Goal: Transaction & Acquisition: Purchase product/service

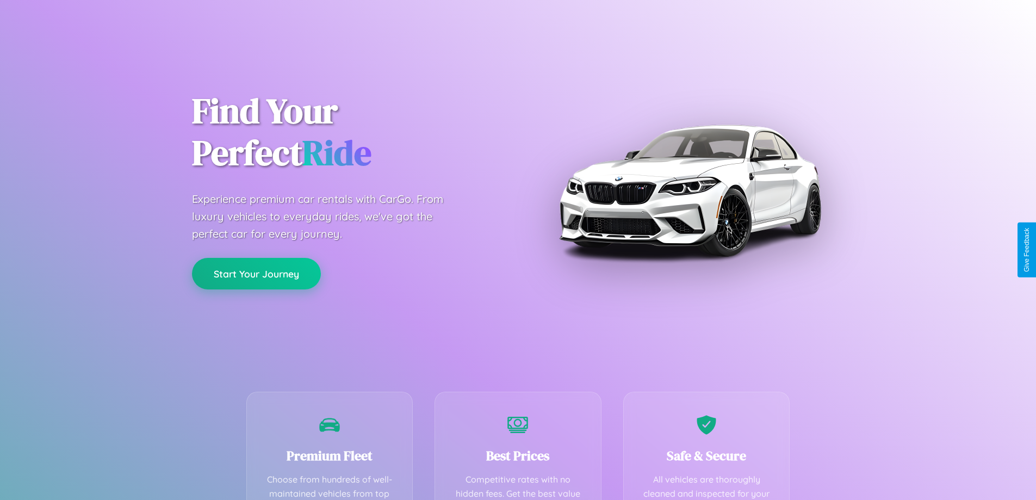
click at [256, 274] on button "Start Your Journey" at bounding box center [256, 274] width 129 height 32
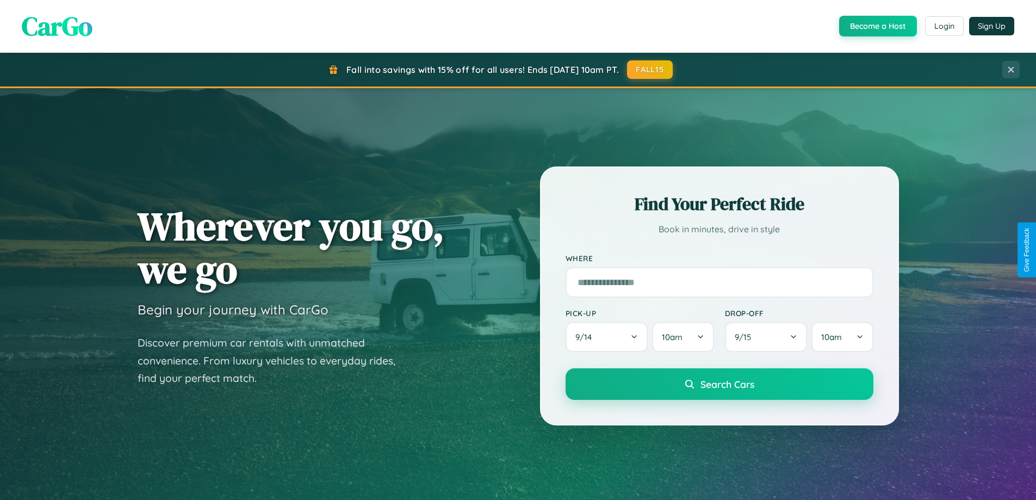
scroll to position [749, 0]
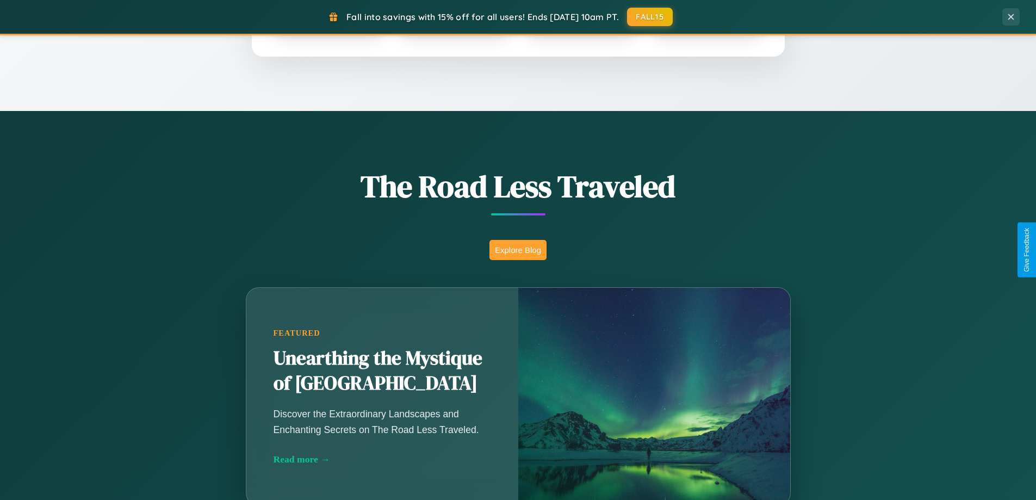
click at [518, 250] on button "Explore Blog" at bounding box center [518, 250] width 57 height 20
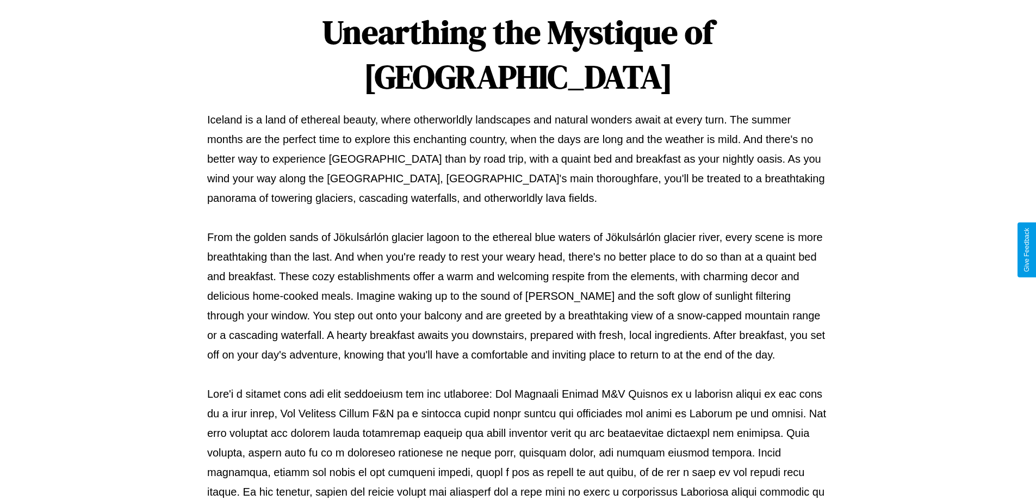
scroll to position [352, 0]
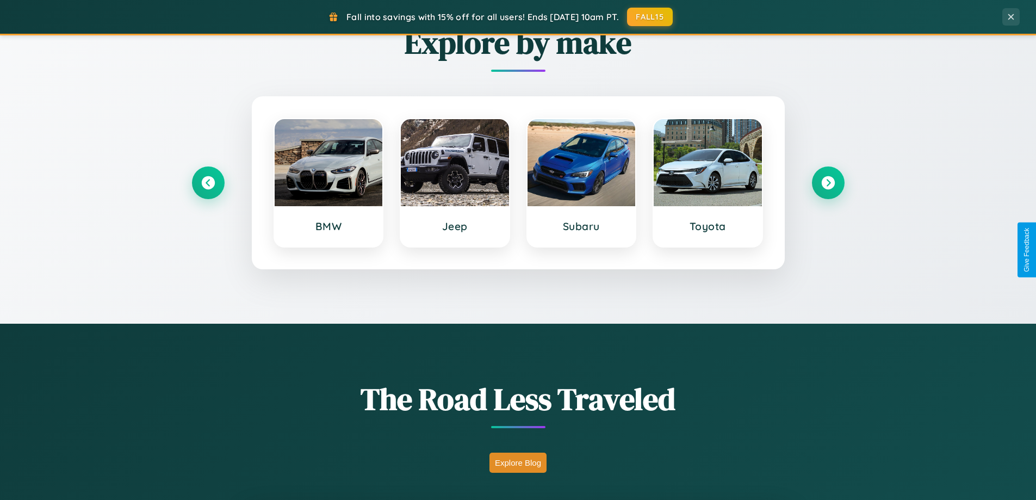
scroll to position [469, 0]
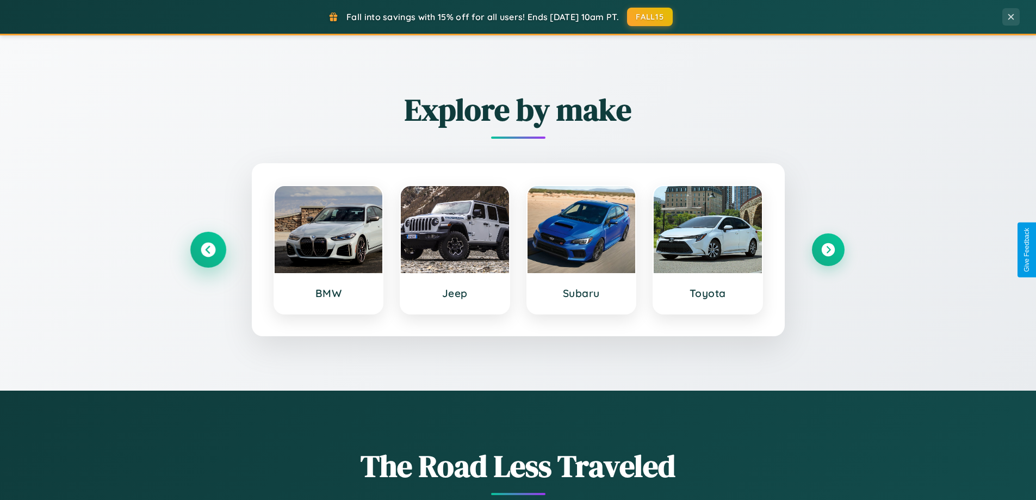
click at [208, 250] on icon at bounding box center [208, 250] width 15 height 15
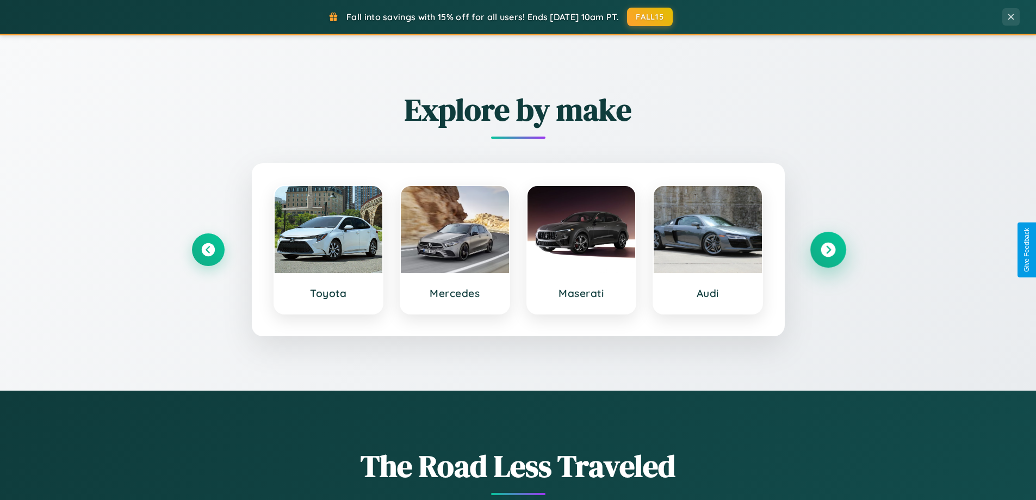
click at [828, 250] on icon at bounding box center [828, 250] width 15 height 15
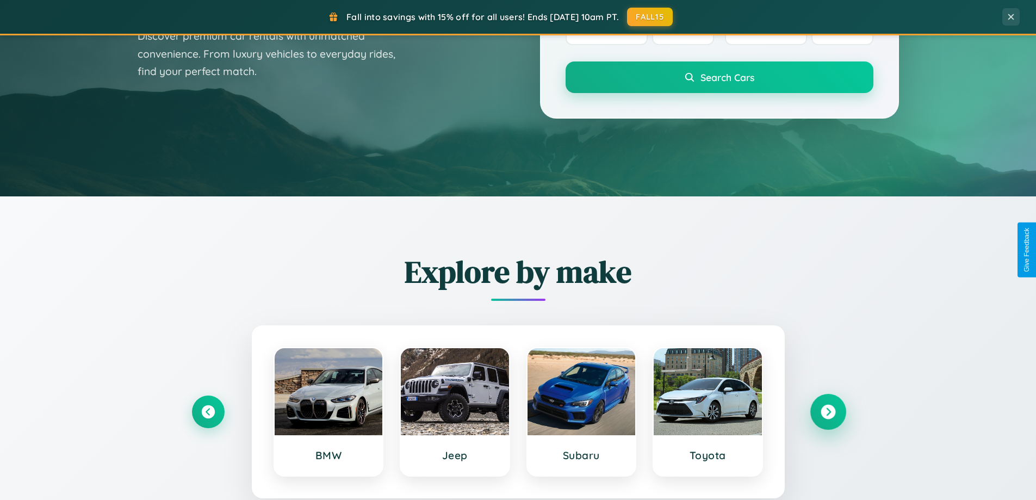
scroll to position [0, 0]
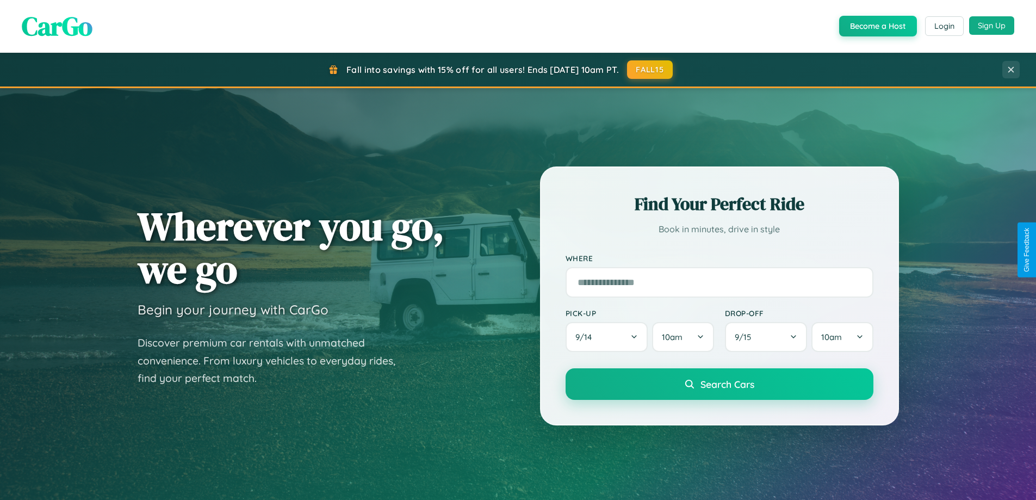
click at [992, 26] on button "Sign Up" at bounding box center [991, 25] width 45 height 18
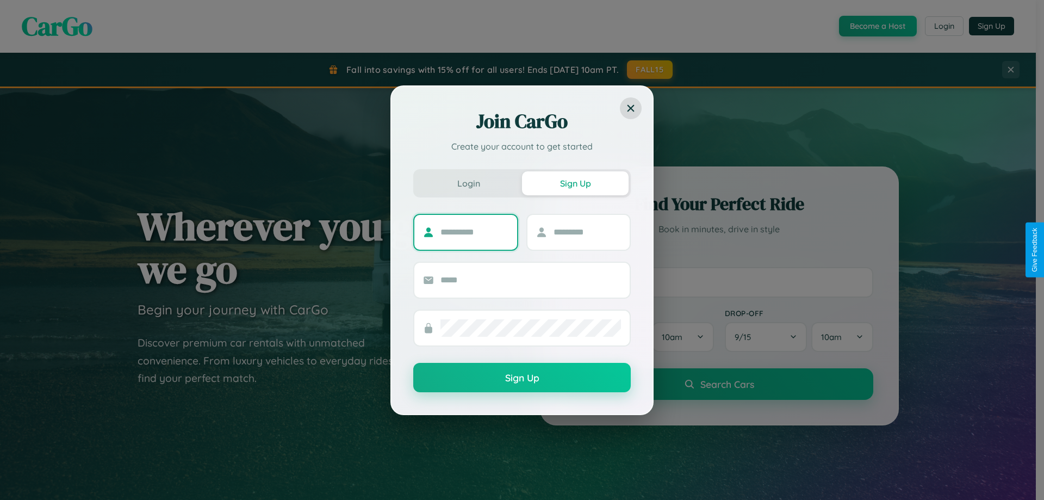
click at [474, 232] on input "text" at bounding box center [475, 232] width 68 height 17
type input "*****"
click at [587, 232] on input "text" at bounding box center [588, 232] width 68 height 17
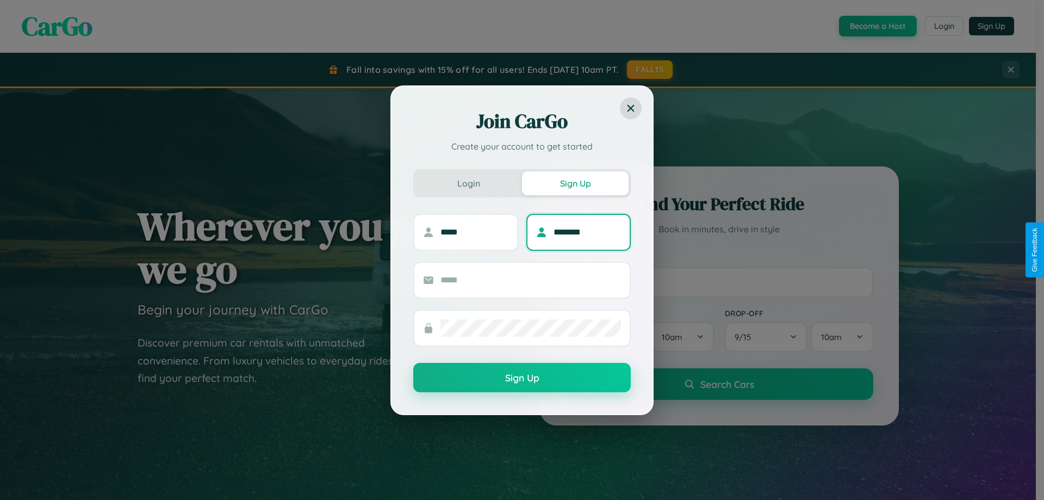
type input "********"
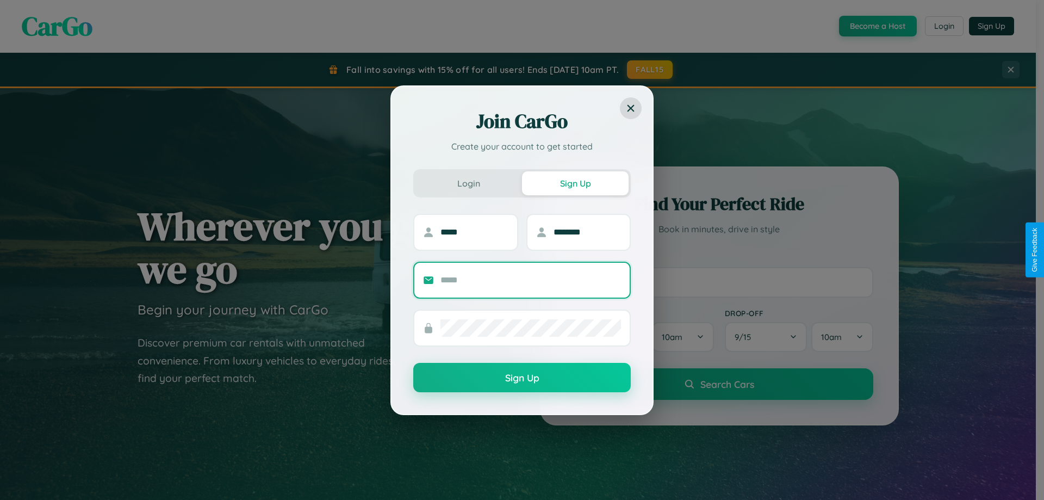
click at [531, 280] on input "text" at bounding box center [531, 279] width 181 height 17
type input "**********"
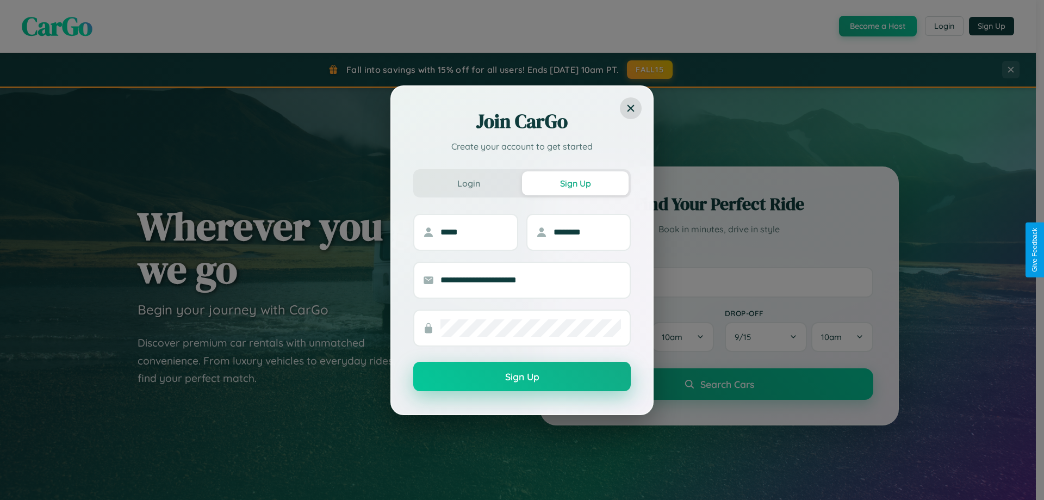
click at [522, 377] on button "Sign Up" at bounding box center [522, 376] width 218 height 29
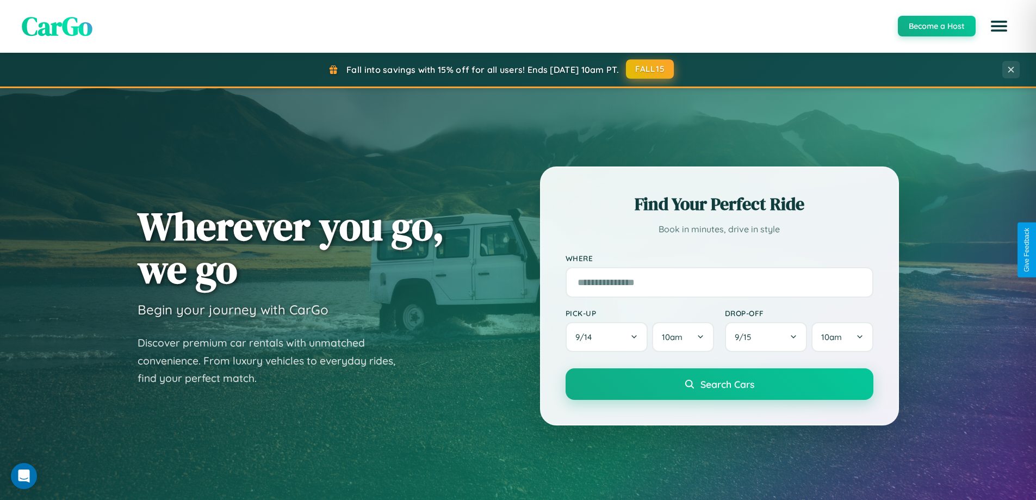
click at [651, 70] on button "FALL15" at bounding box center [650, 69] width 48 height 20
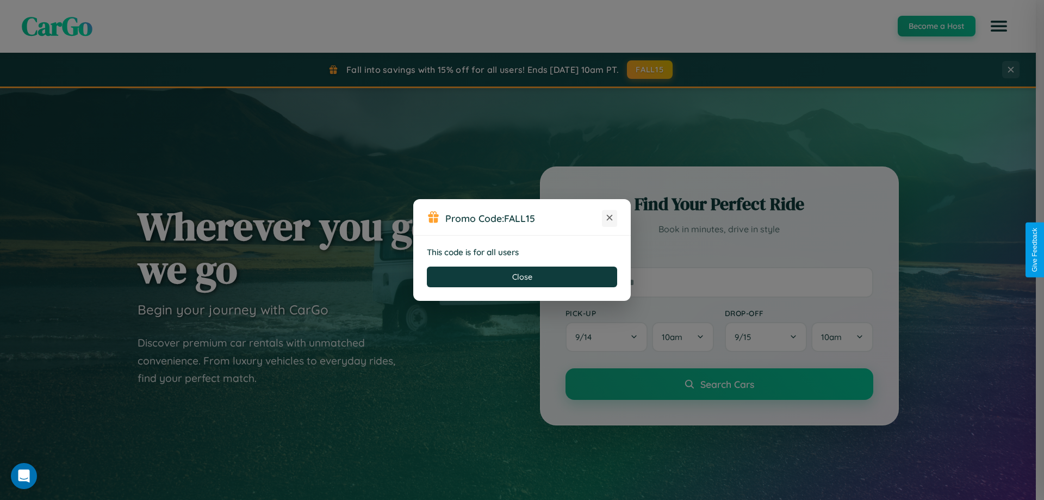
click at [610, 218] on icon at bounding box center [609, 217] width 11 height 11
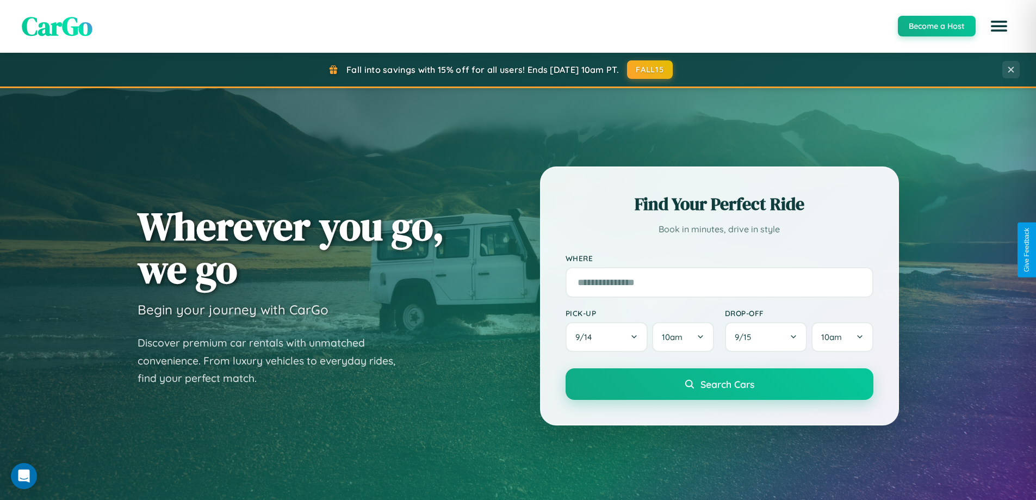
scroll to position [32, 0]
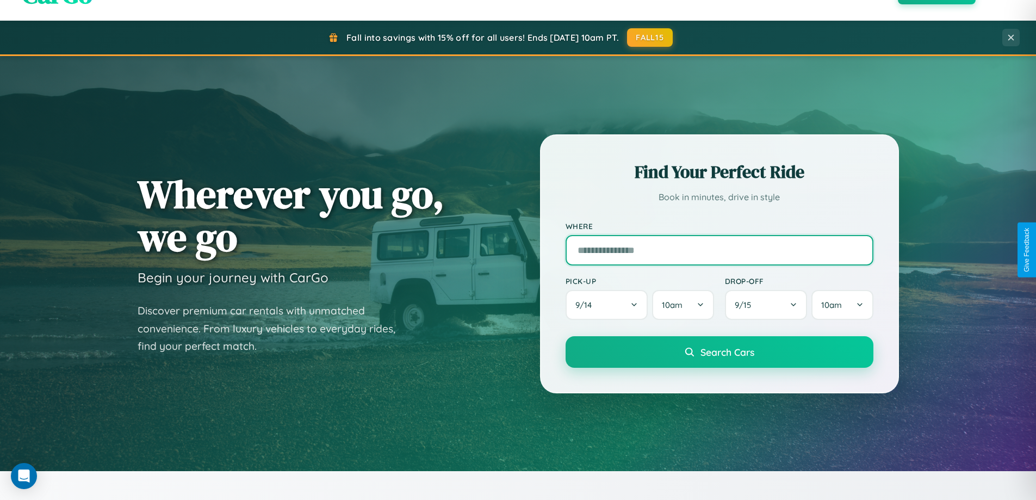
click at [719, 250] on input "text" at bounding box center [720, 250] width 308 height 30
type input "******"
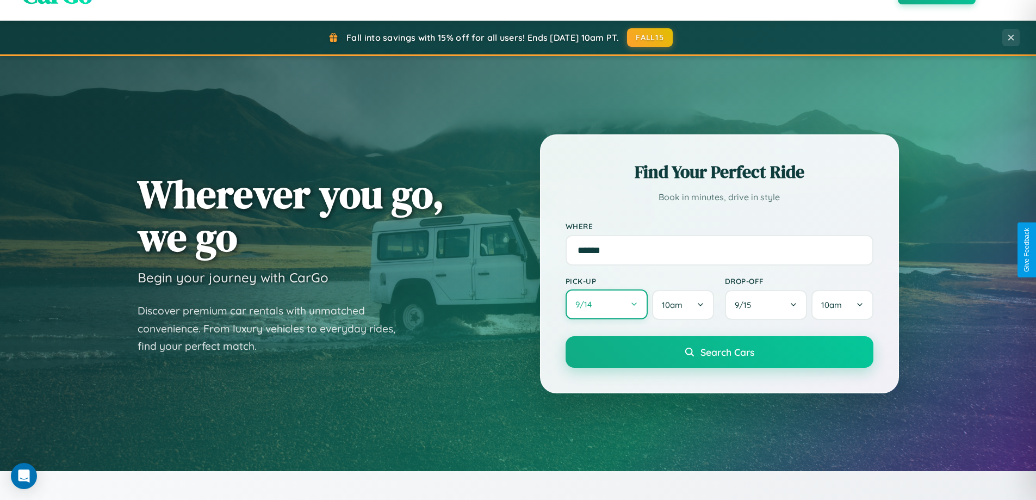
click at [607, 305] on button "9 / 14" at bounding box center [607, 304] width 83 height 30
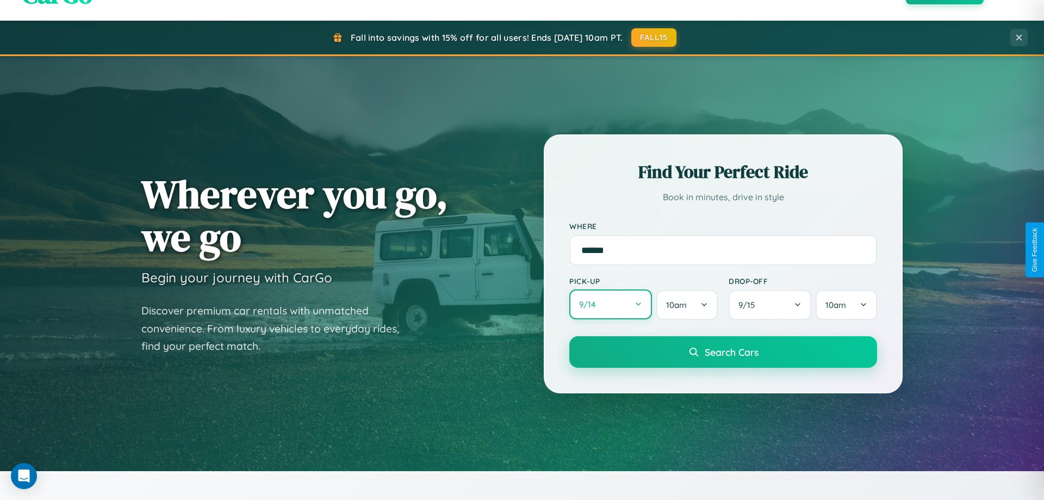
select select "*"
select select "****"
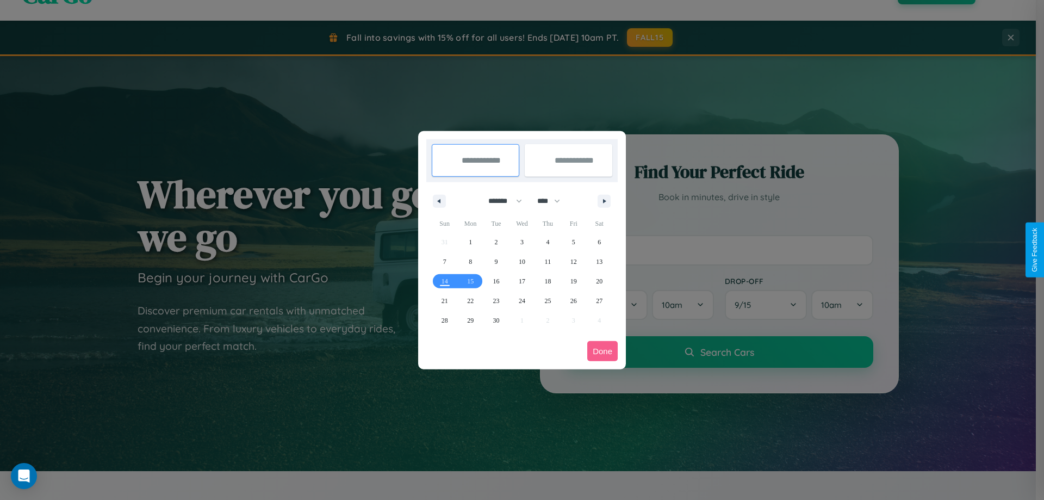
drag, startPoint x: 500, startPoint y: 201, endPoint x: 522, endPoint y: 218, distance: 27.9
click at [500, 201] on select "******* ******** ***** ***** *** **** **** ****** ********* ******* ******** **…" at bounding box center [503, 201] width 46 height 18
select select "*"
drag, startPoint x: 554, startPoint y: 201, endPoint x: 522, endPoint y: 218, distance: 36.0
click at [554, 201] on select "**** **** **** **** **** **** **** **** **** **** **** **** **** **** **** ****…" at bounding box center [548, 201] width 33 height 18
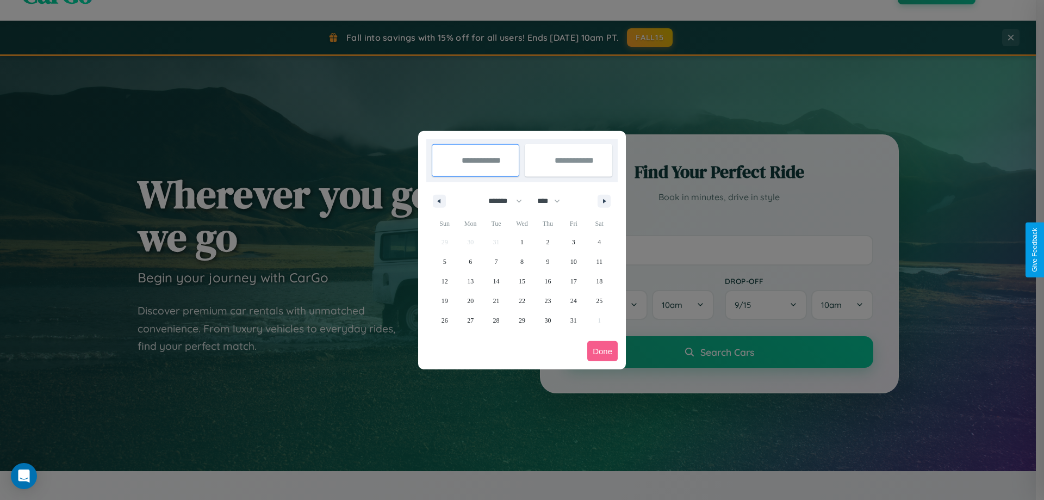
select select "****"
click at [599, 242] on span "3" at bounding box center [599, 242] width 3 height 20
type input "**********"
click at [548, 261] on span "8" at bounding box center [547, 262] width 3 height 20
type input "**********"
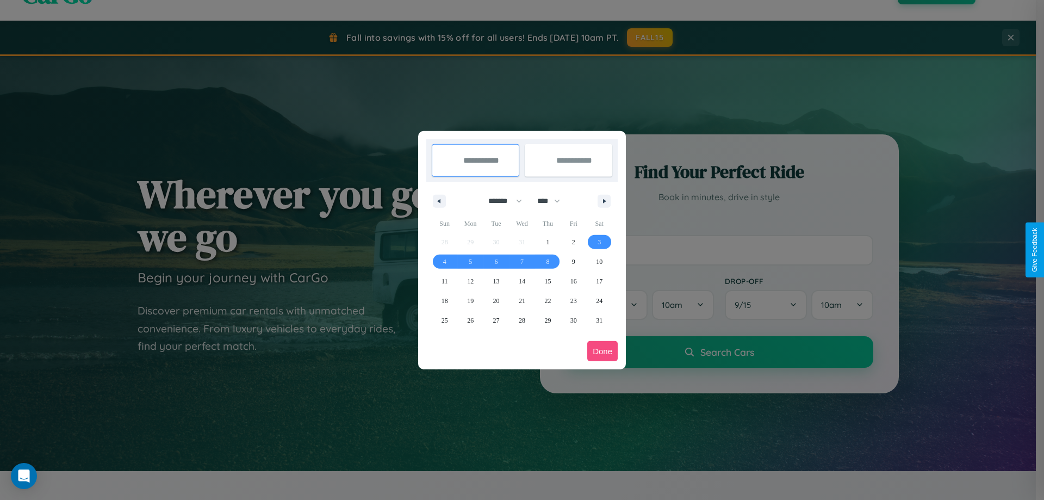
click at [603, 351] on button "Done" at bounding box center [603, 351] width 30 height 20
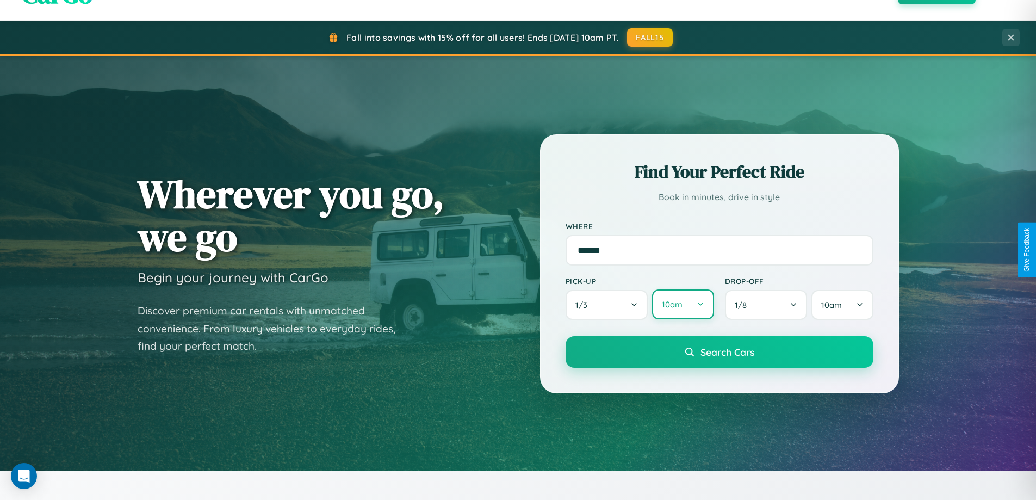
click at [683, 305] on button "10am" at bounding box center [682, 304] width 61 height 30
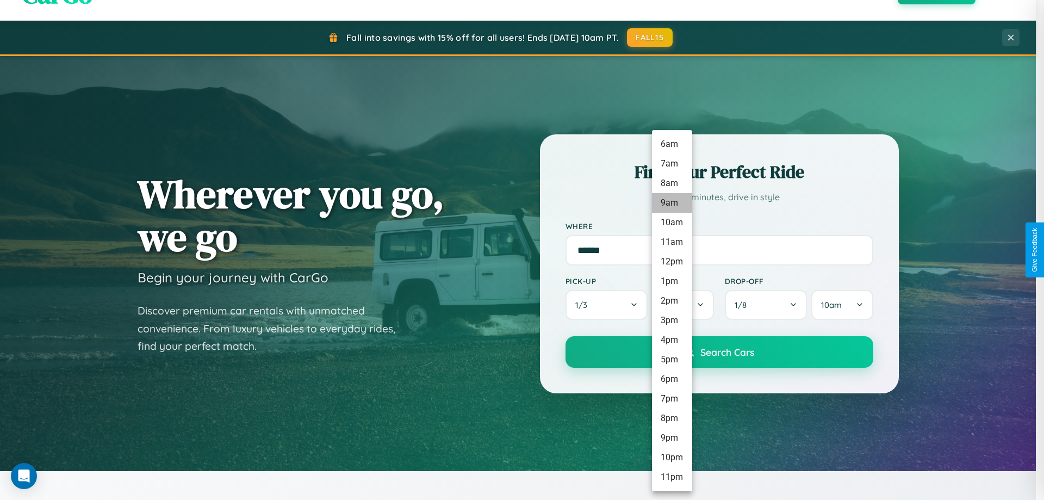
click at [672, 203] on li "9am" at bounding box center [672, 203] width 40 height 20
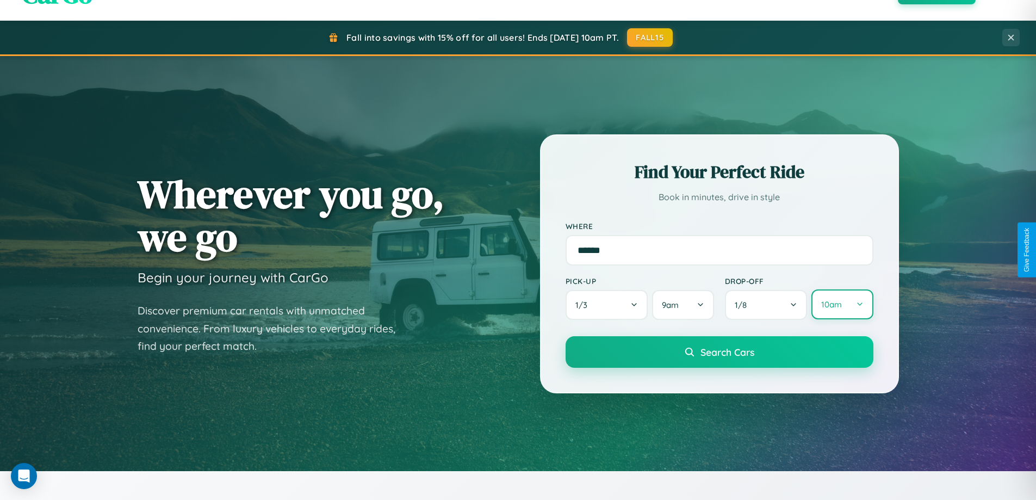
click at [842, 305] on button "10am" at bounding box center [842, 304] width 61 height 30
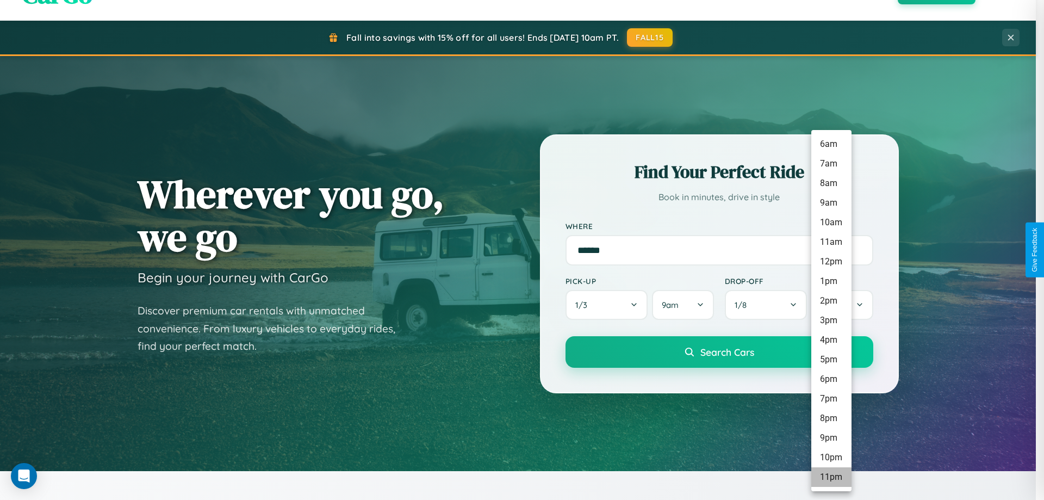
click at [831, 477] on li "11pm" at bounding box center [832, 477] width 40 height 20
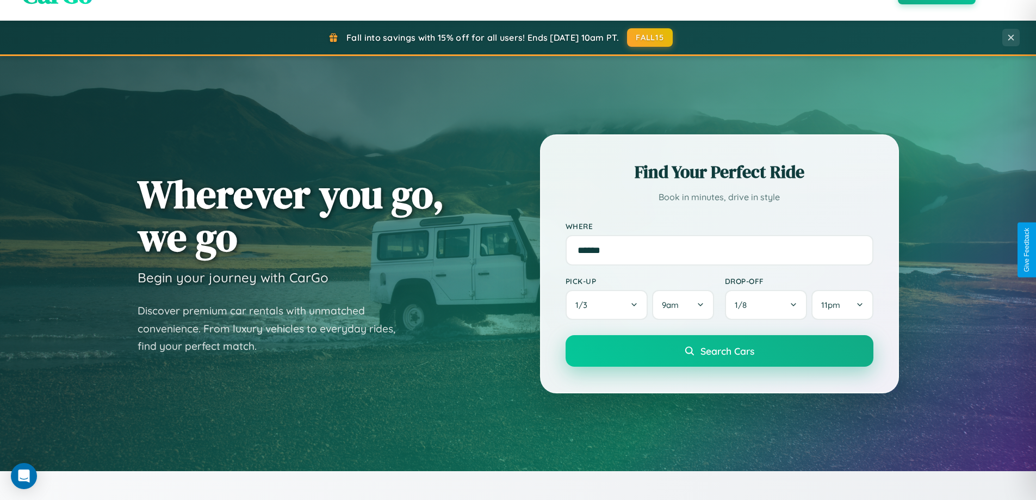
click at [719, 352] on span "Search Cars" at bounding box center [728, 351] width 54 height 12
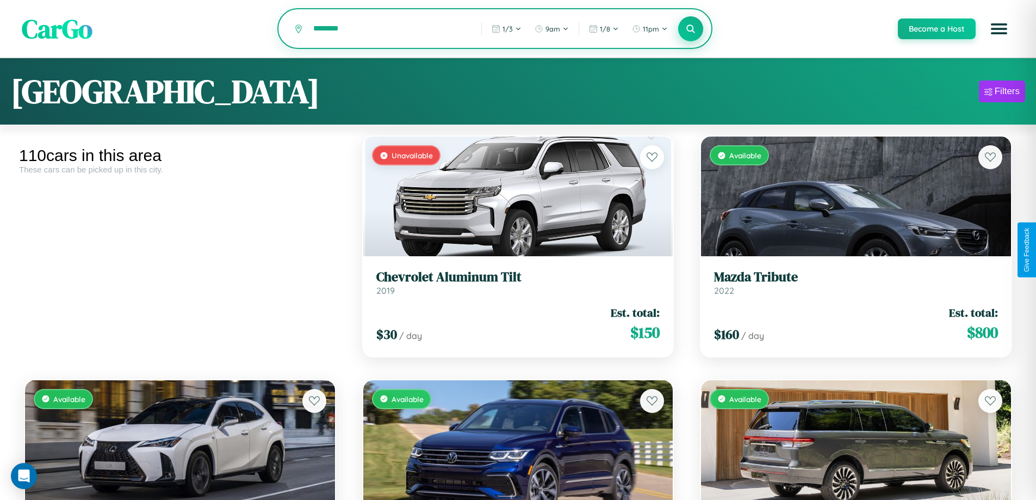
type input "********"
click at [690, 29] on icon at bounding box center [691, 28] width 10 height 10
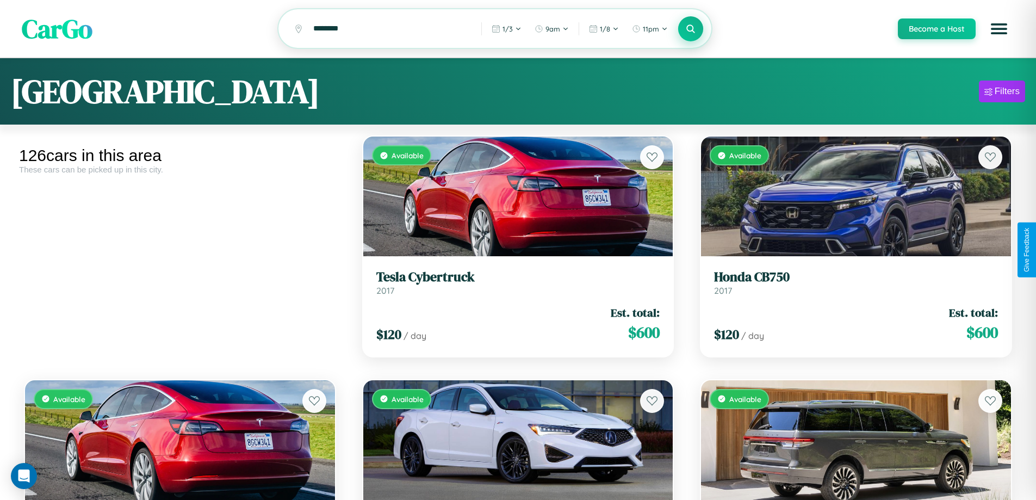
scroll to position [66, 0]
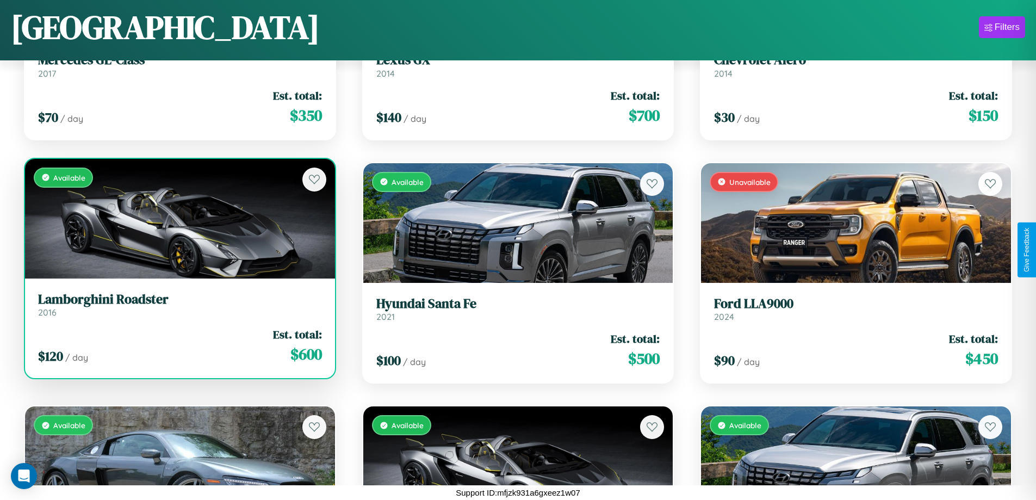
click at [178, 307] on h3 "Lamborghini Roadster" at bounding box center [180, 300] width 284 height 16
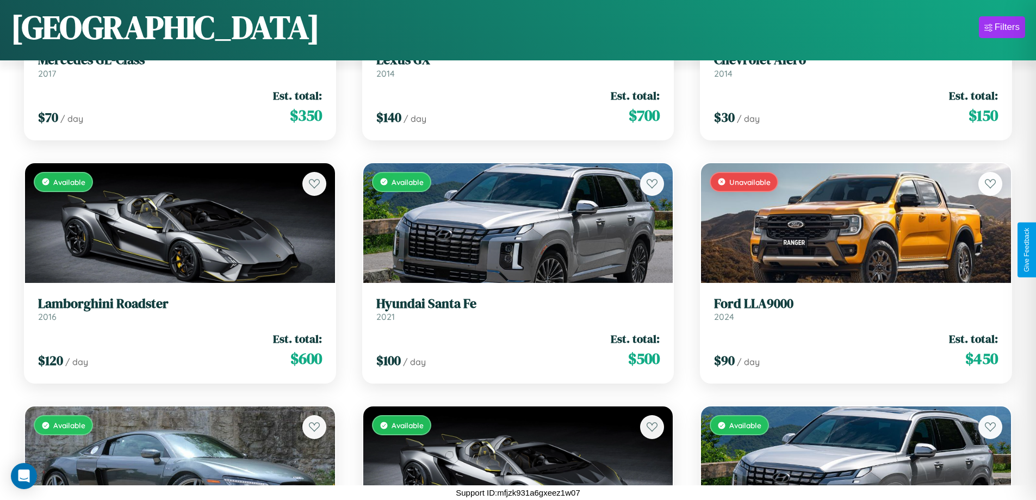
scroll to position [51, 0]
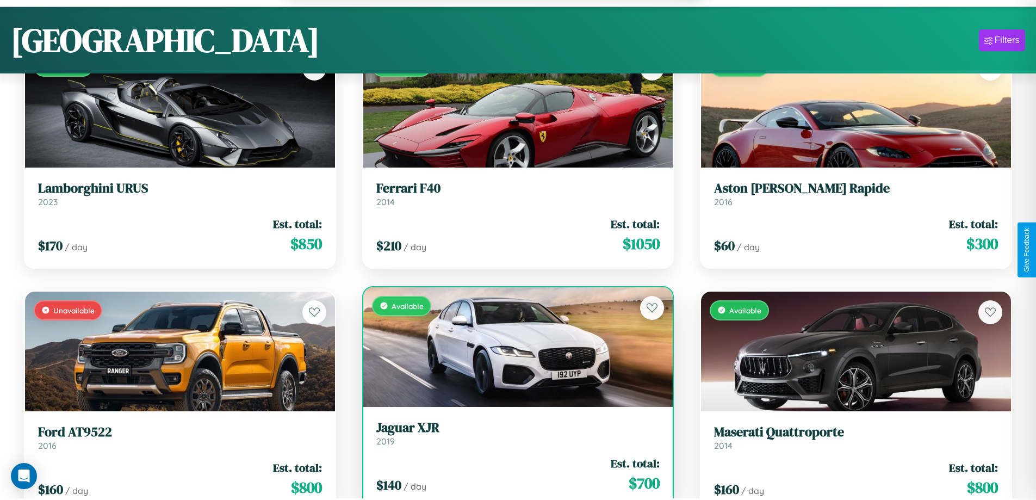
click at [514, 476] on div "$ 140 / day Est. total: $ 700" at bounding box center [518, 474] width 284 height 39
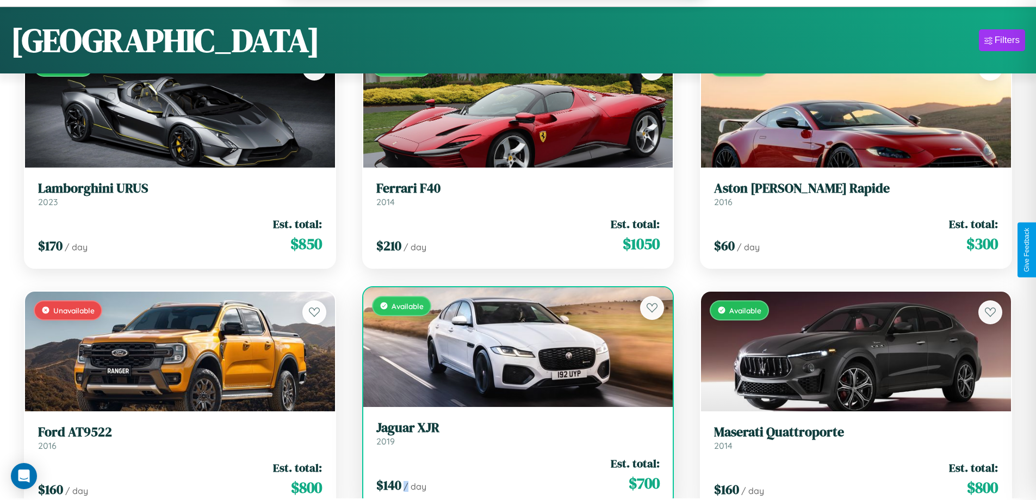
click at [514, 476] on div "$ 140 / day Est. total: $ 700" at bounding box center [518, 474] width 284 height 39
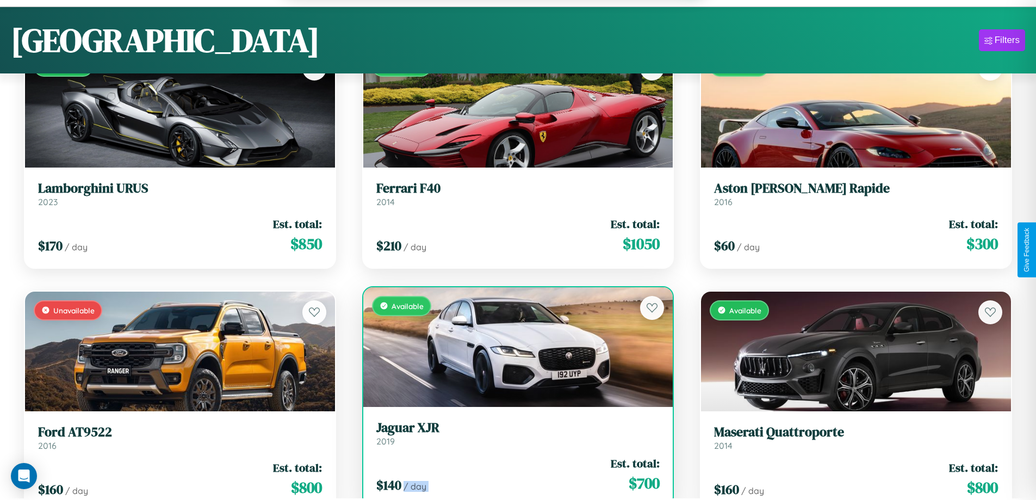
click at [514, 476] on div "$ 140 / day Est. total: $ 700" at bounding box center [518, 474] width 284 height 39
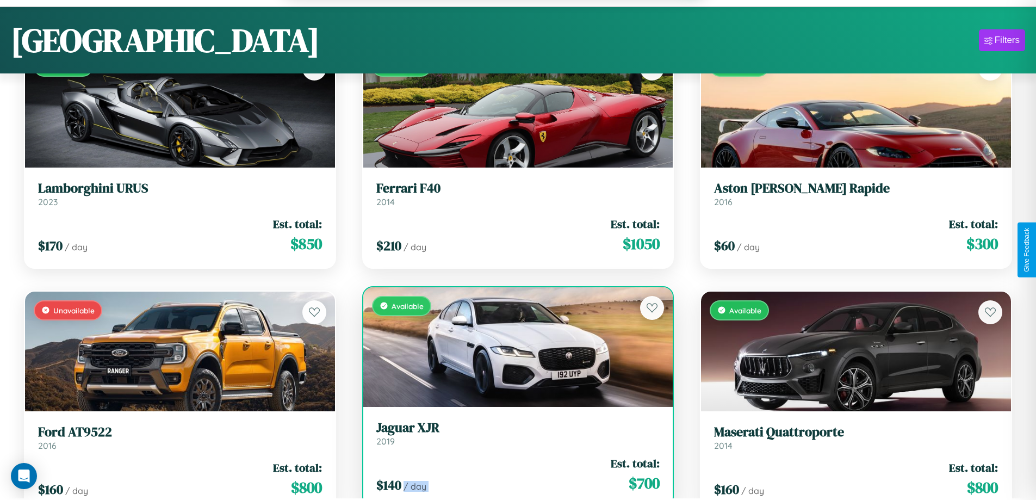
click at [514, 476] on div "$ 140 / day Est. total: $ 700" at bounding box center [518, 474] width 284 height 39
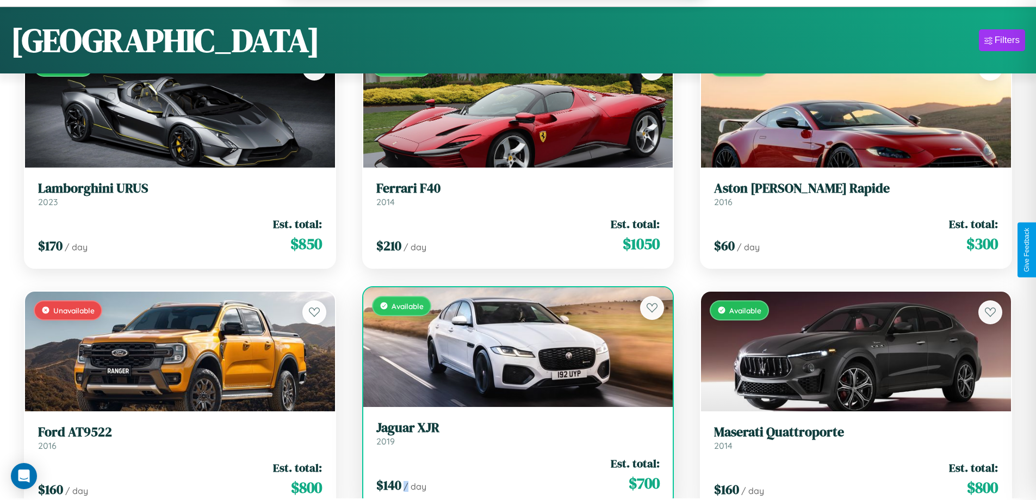
click at [514, 476] on div "$ 140 / day Est. total: $ 700" at bounding box center [518, 474] width 284 height 39
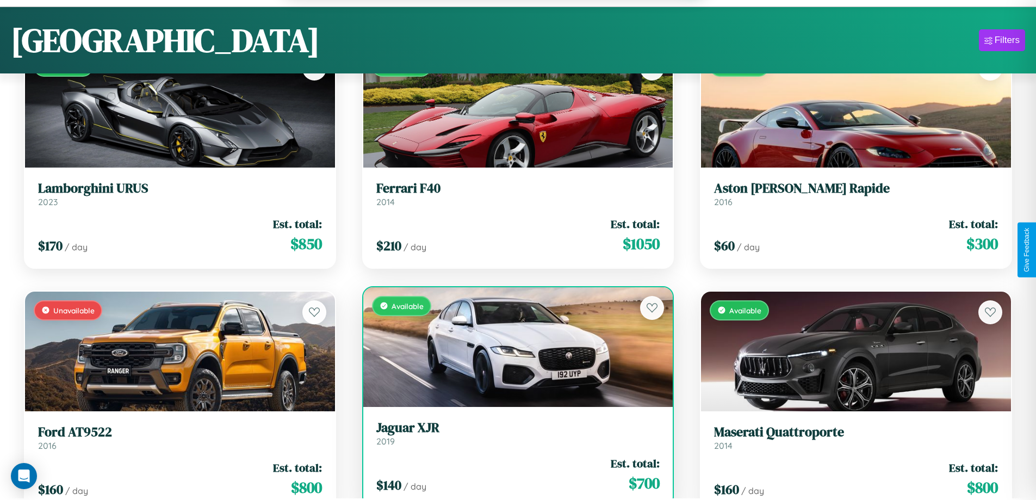
click at [514, 435] on h3 "Jaguar XJR" at bounding box center [518, 428] width 284 height 16
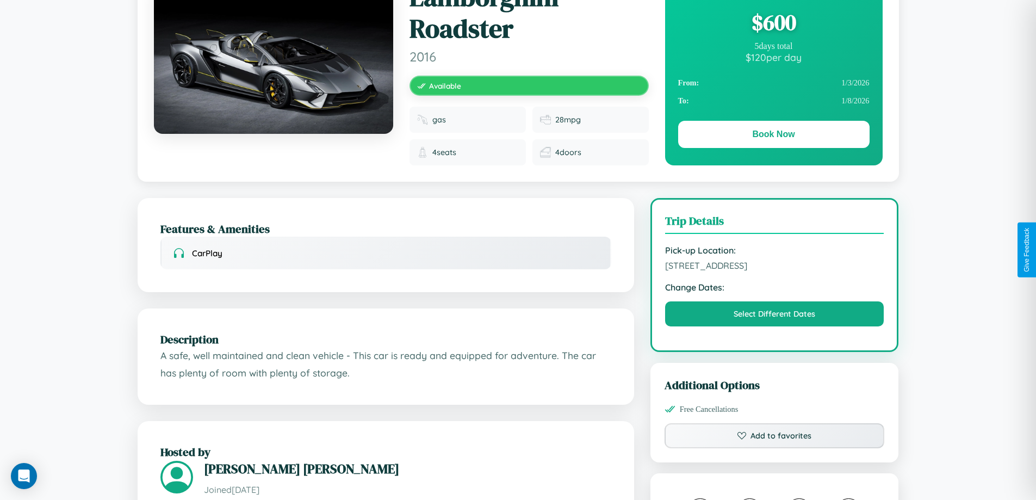
scroll to position [121, 0]
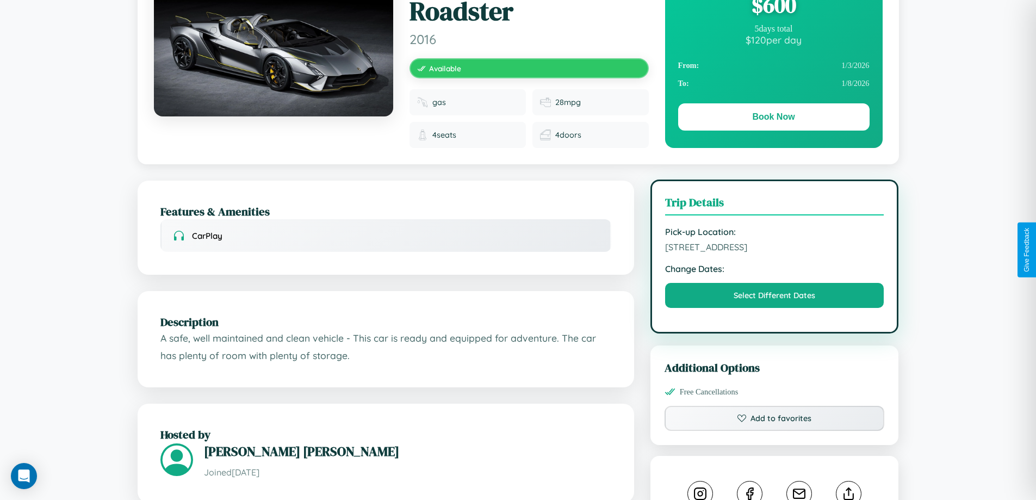
click at [775, 249] on span "4740 Market Street Yokohama 39257 Japan" at bounding box center [774, 247] width 219 height 11
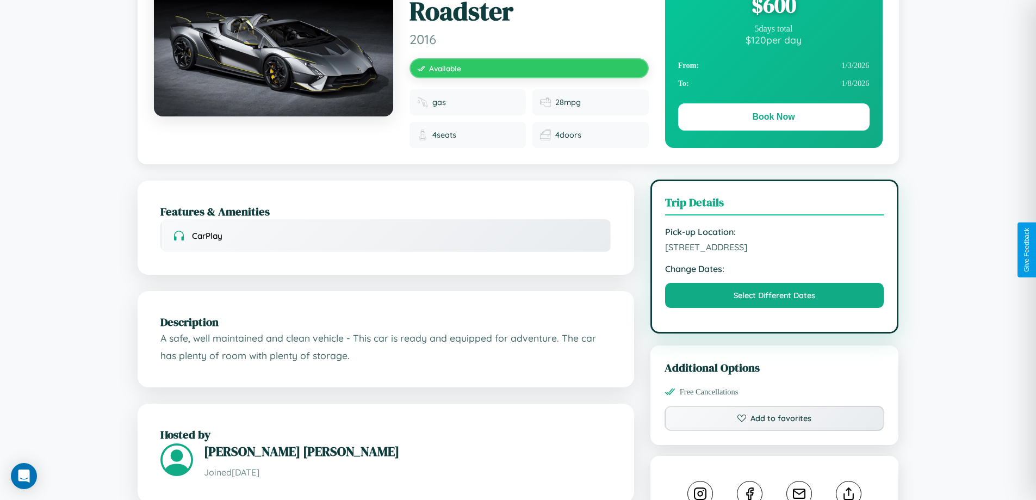
click at [775, 249] on span "4740 Market Street Yokohama 39257 Japan" at bounding box center [774, 247] width 219 height 11
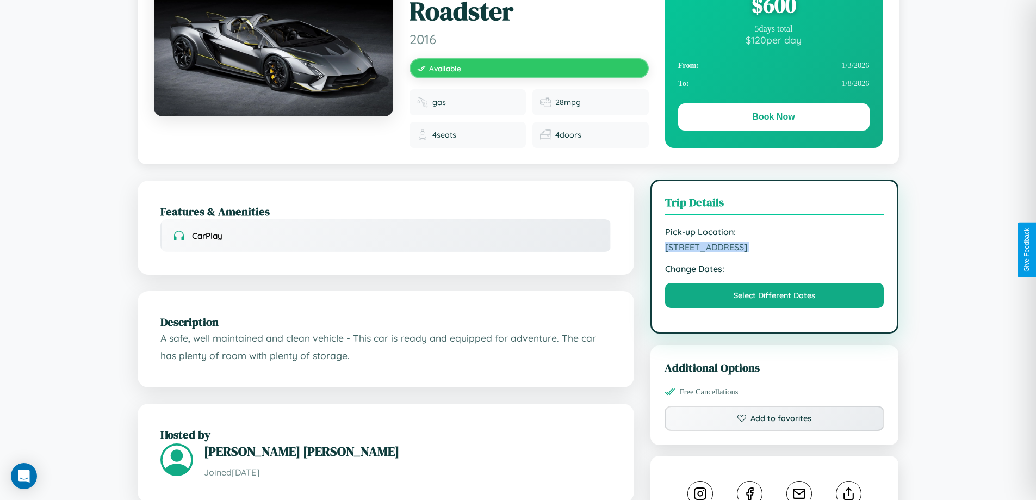
click at [775, 249] on span "4740 Market Street Yokohama 39257 Japan" at bounding box center [774, 247] width 219 height 11
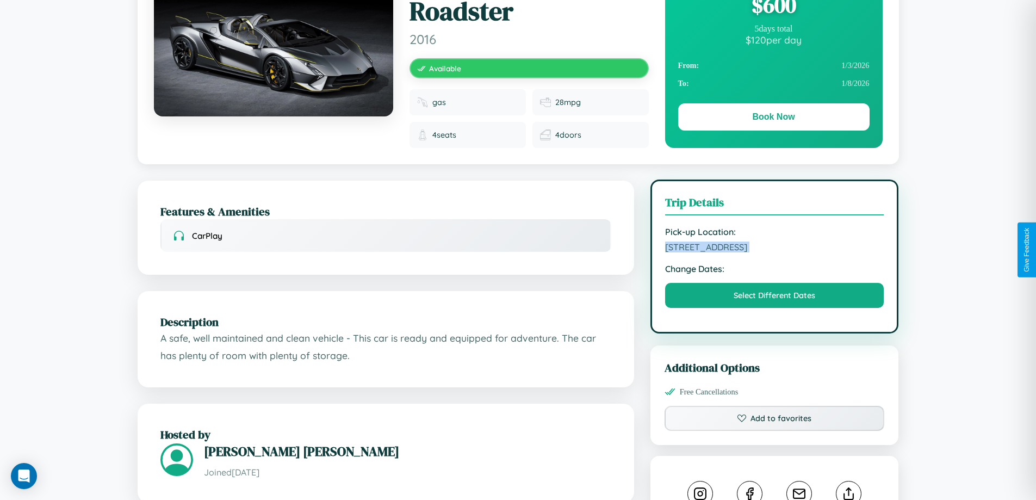
click at [775, 249] on span "4740 Market Street Yokohama 39257 Japan" at bounding box center [774, 247] width 219 height 11
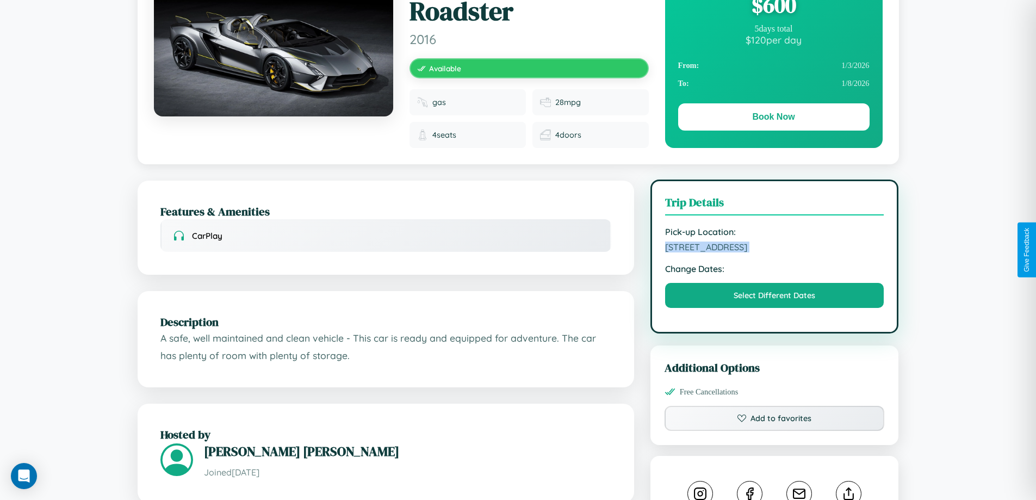
click at [775, 249] on span "4740 Market Street Yokohama 39257 Japan" at bounding box center [774, 247] width 219 height 11
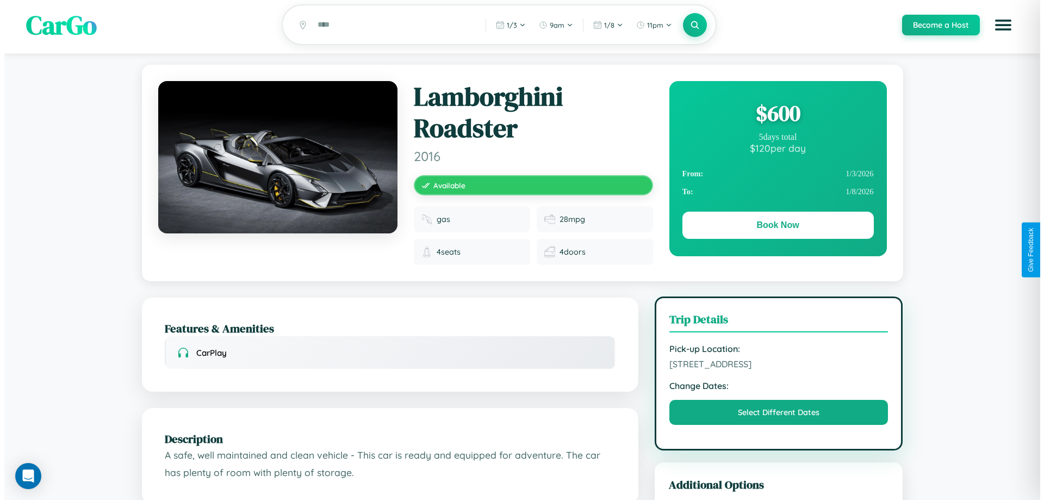
scroll to position [0, 0]
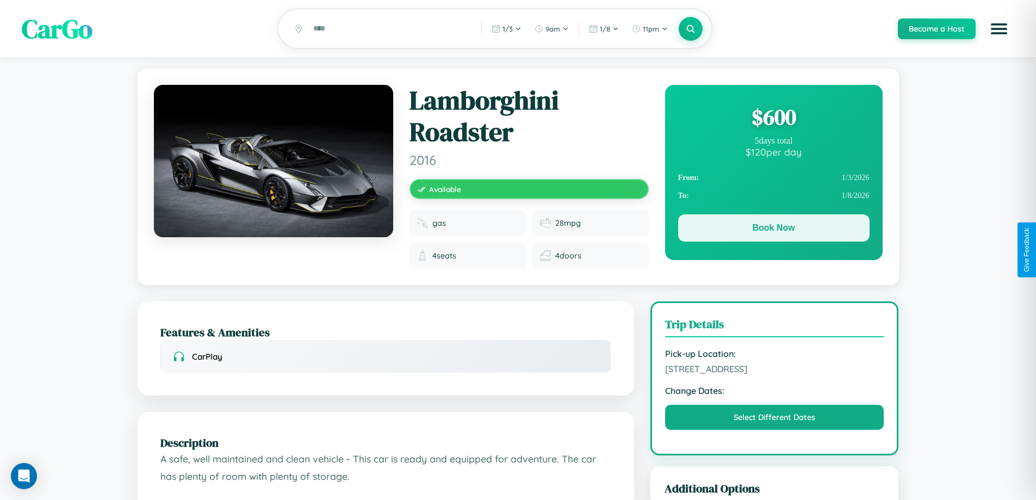
click at [774, 231] on button "Book Now" at bounding box center [773, 227] width 191 height 27
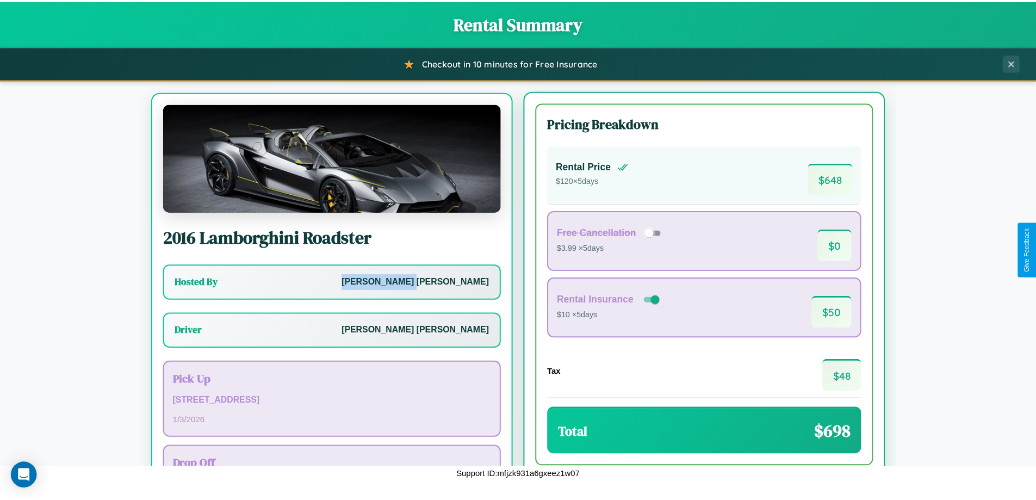
scroll to position [51, 0]
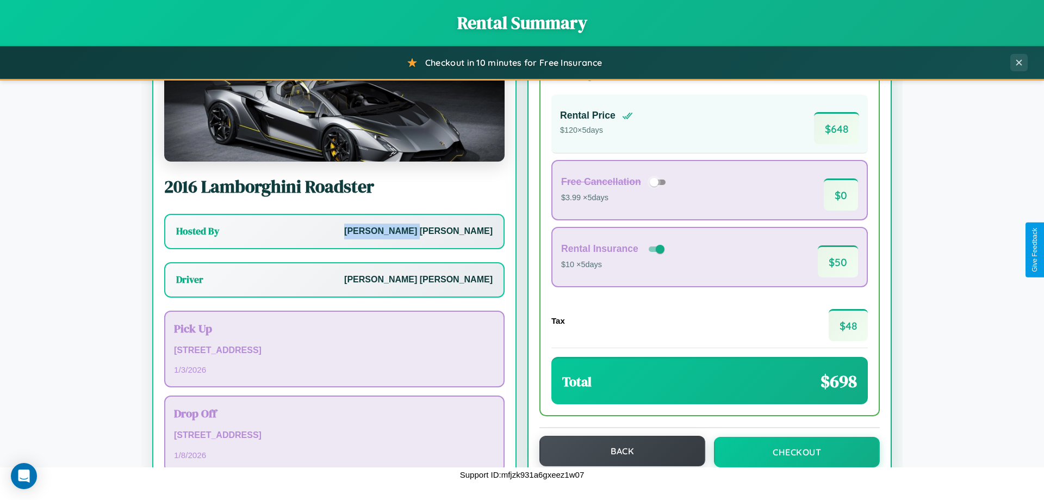
click at [617, 452] on button "Back" at bounding box center [623, 451] width 166 height 30
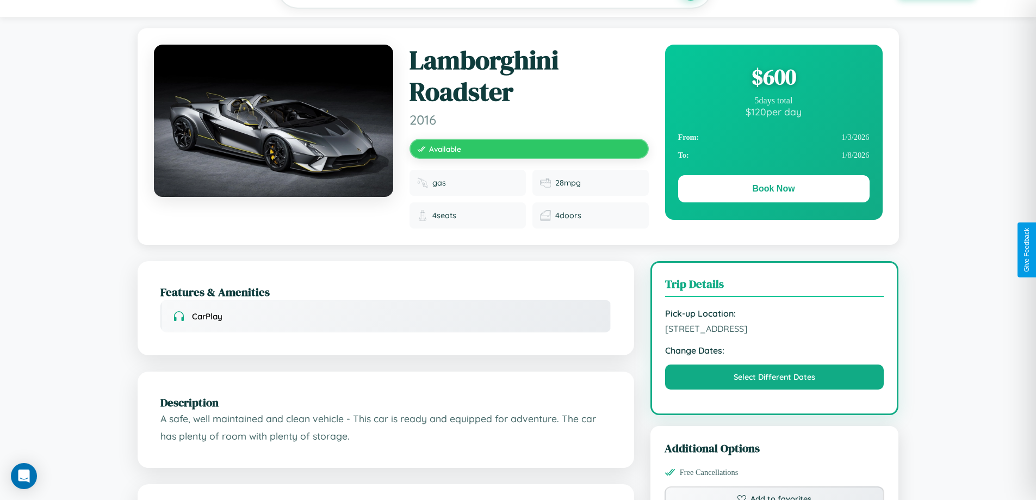
scroll to position [366, 0]
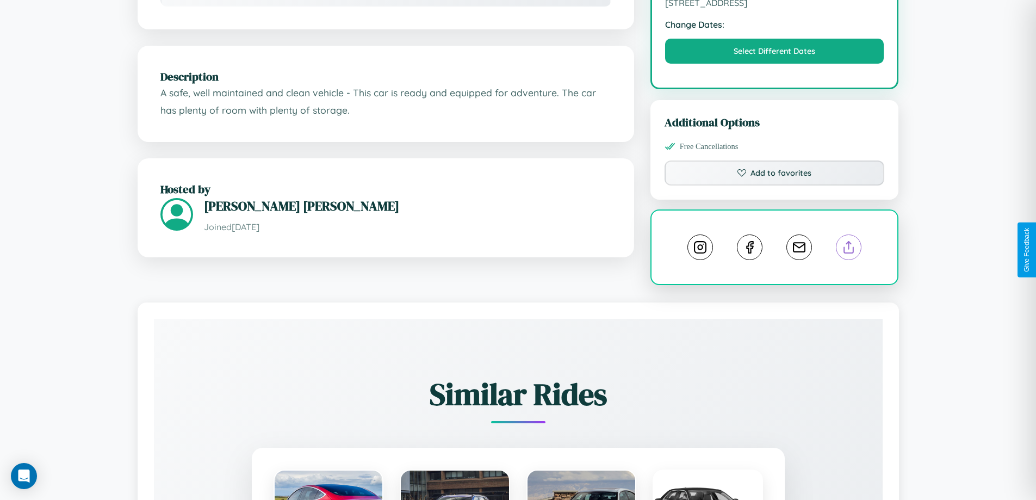
click at [849, 249] on line at bounding box center [849, 246] width 0 height 8
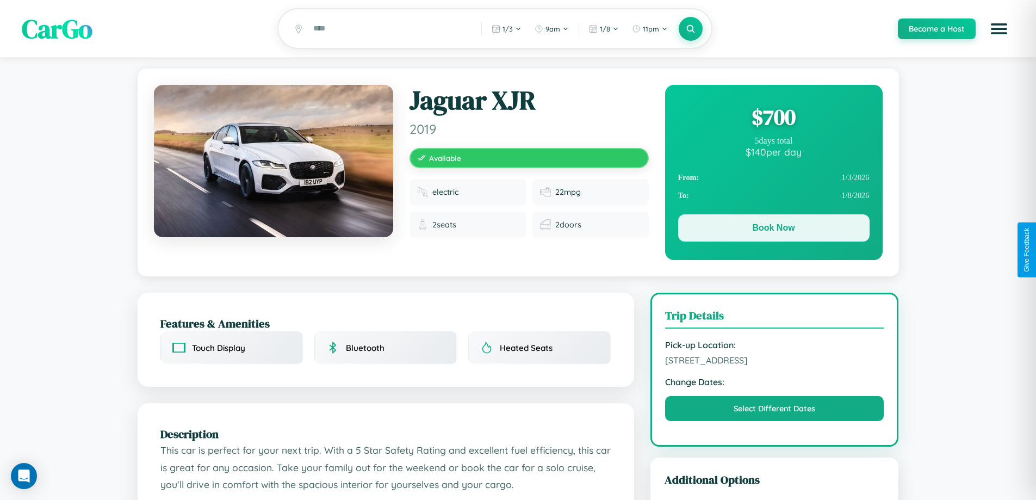
click at [774, 230] on button "Book Now" at bounding box center [773, 227] width 191 height 27
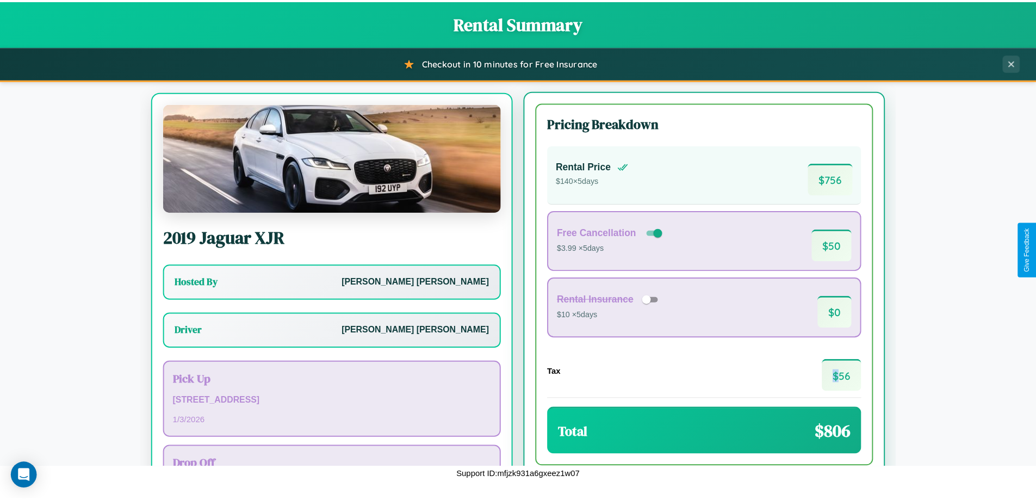
scroll to position [51, 0]
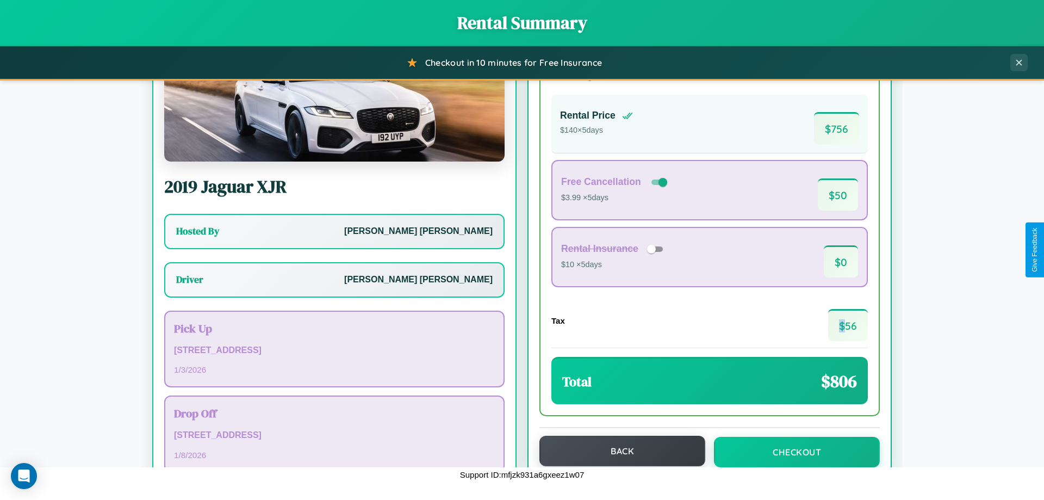
click at [617, 451] on button "Back" at bounding box center [623, 451] width 166 height 30
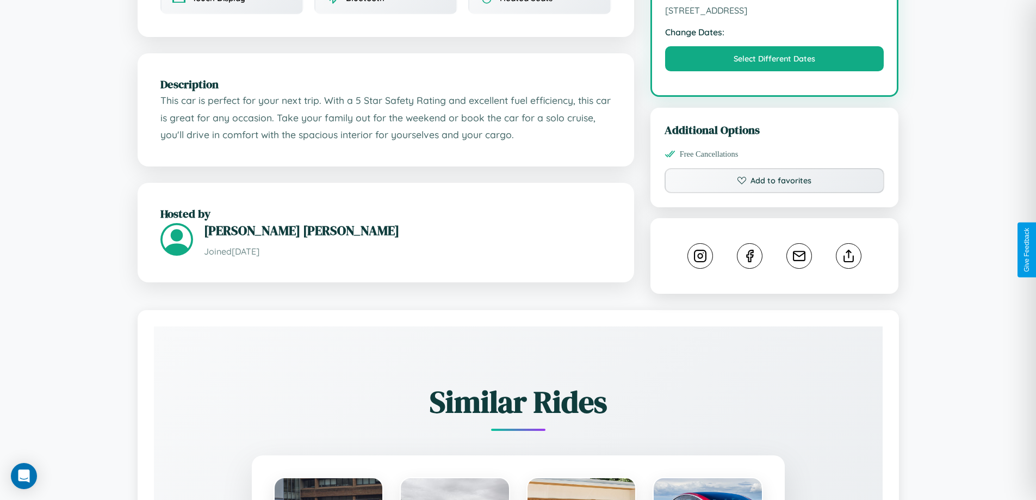
scroll to position [357, 0]
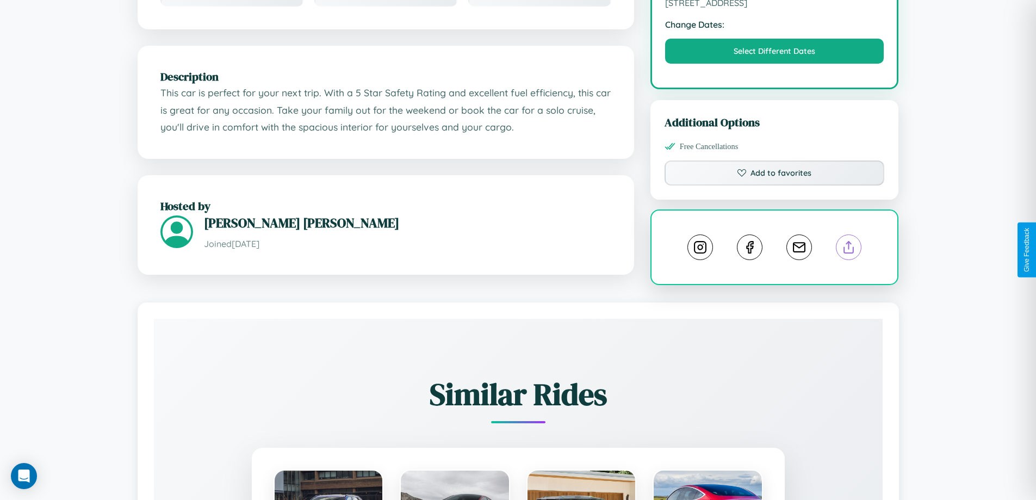
click at [849, 249] on line at bounding box center [849, 246] width 0 height 8
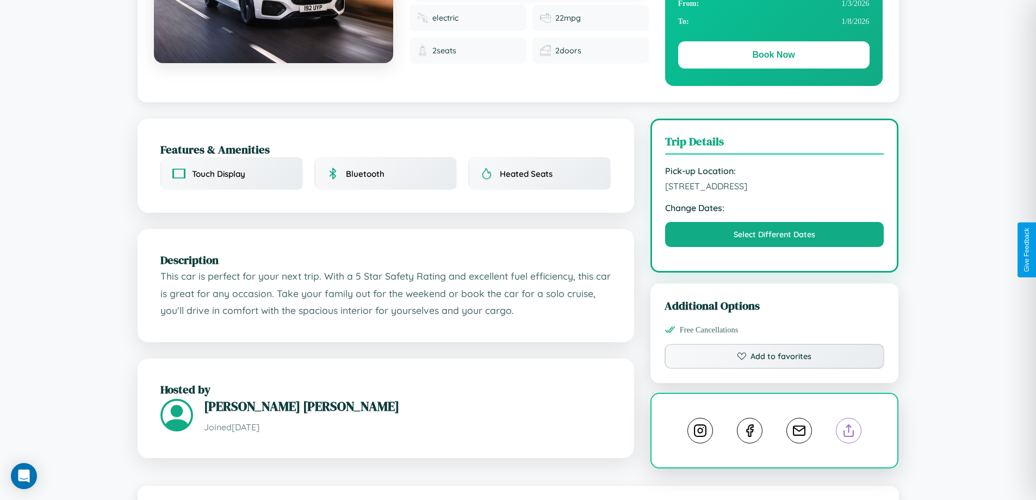
scroll to position [0, 0]
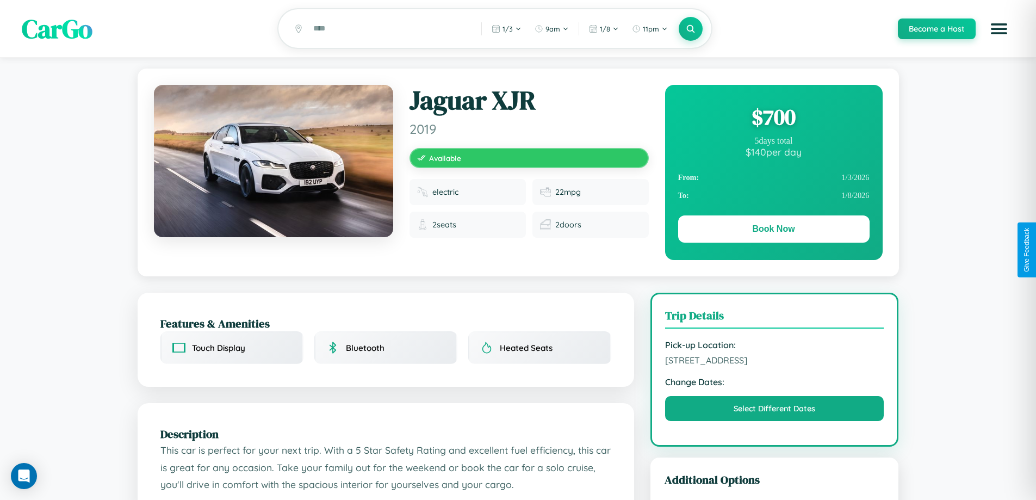
click at [774, 119] on div "$ 700" at bounding box center [773, 116] width 191 height 29
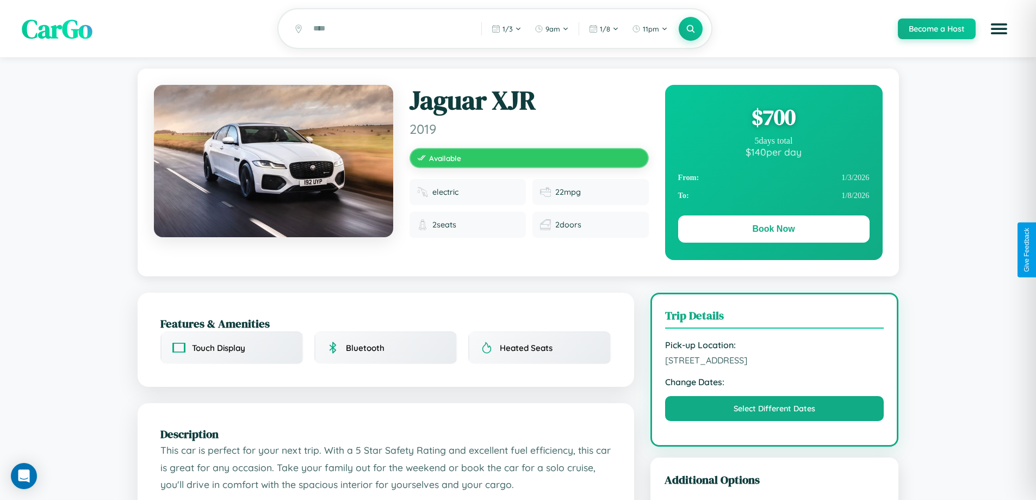
click at [774, 119] on div "$ 700" at bounding box center [773, 116] width 191 height 29
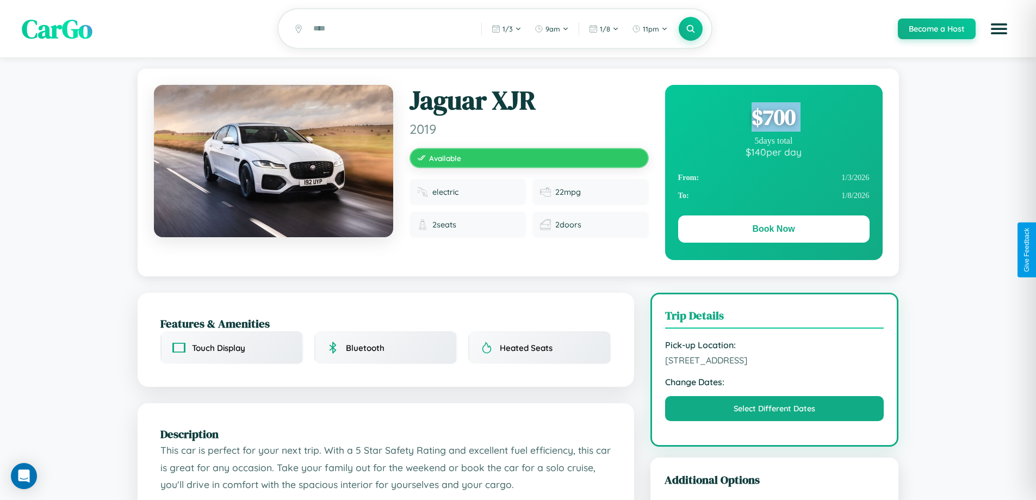
click at [774, 119] on div "$ 700" at bounding box center [773, 116] width 191 height 29
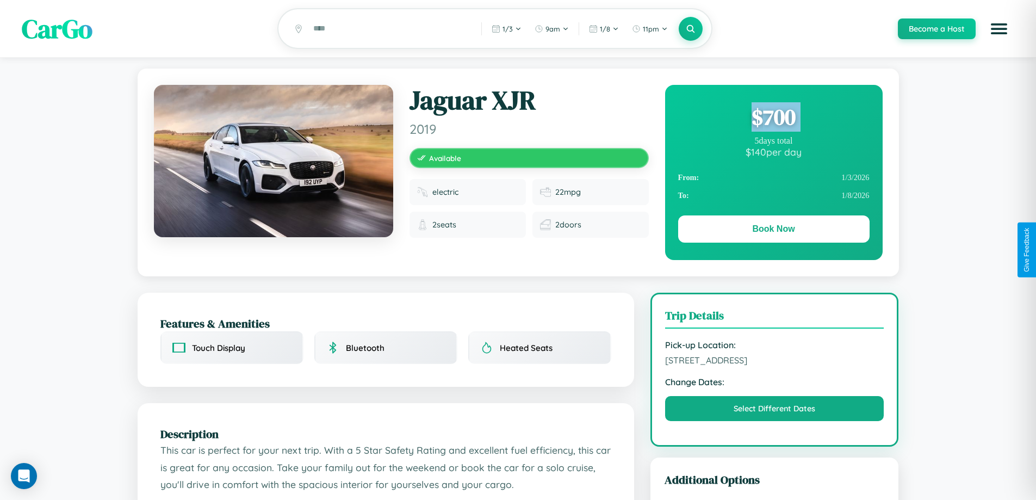
click at [774, 119] on div "$ 700" at bounding box center [773, 116] width 191 height 29
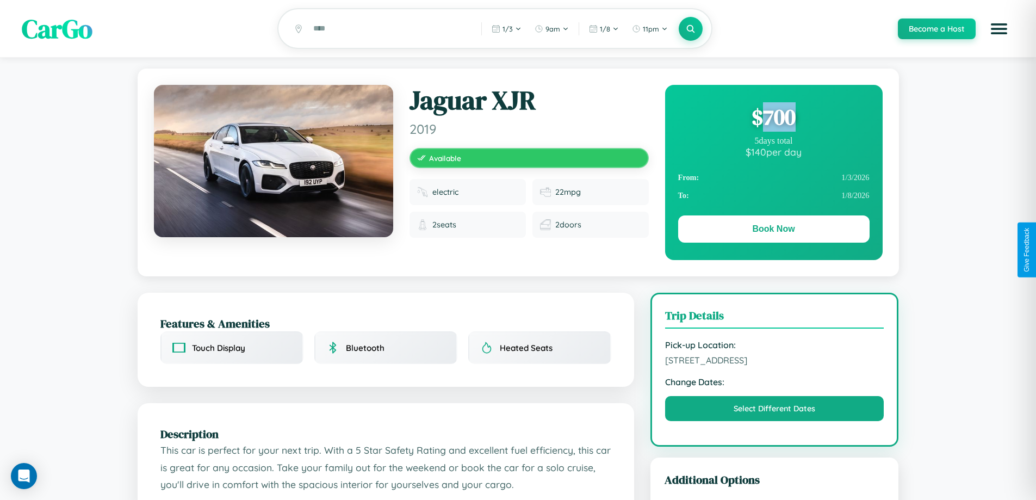
click at [774, 119] on div "$ 700" at bounding box center [773, 116] width 191 height 29
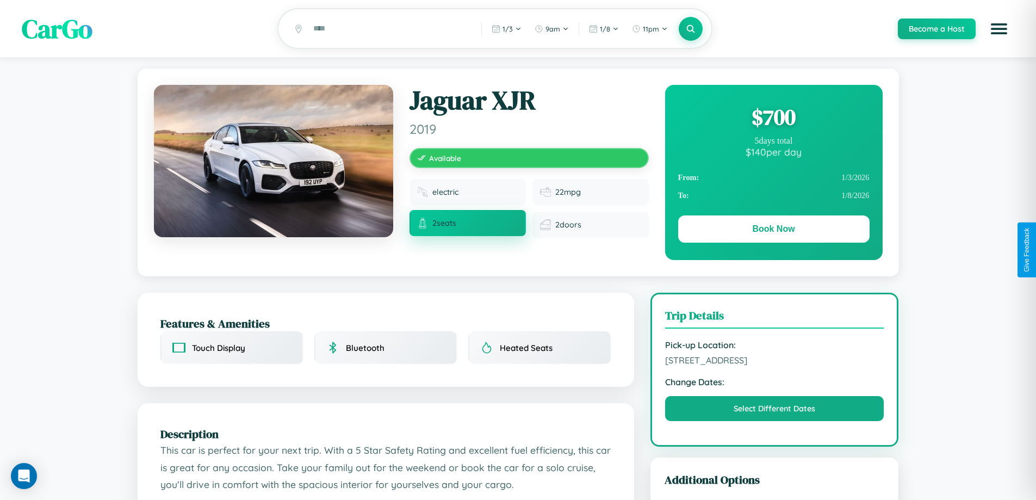
scroll to position [282, 0]
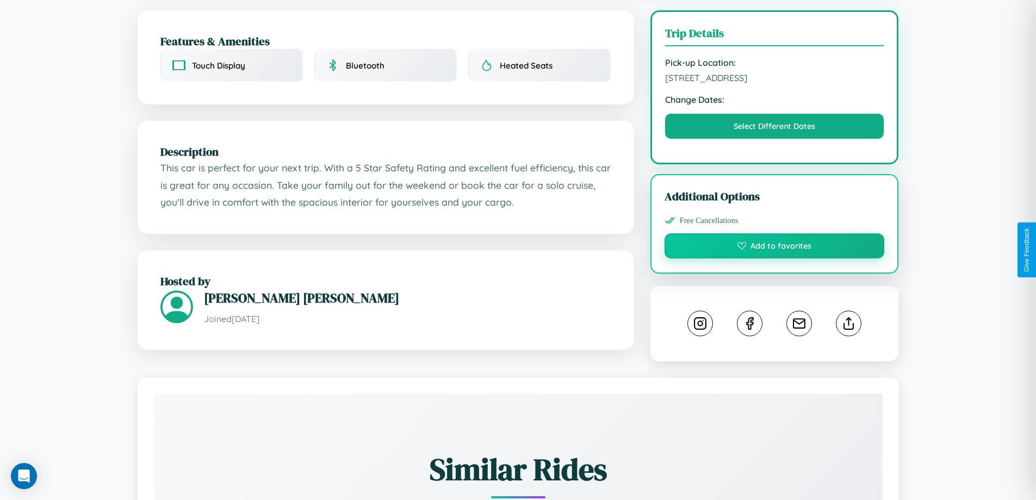
click at [775, 250] on button "Add to favorites" at bounding box center [775, 245] width 220 height 25
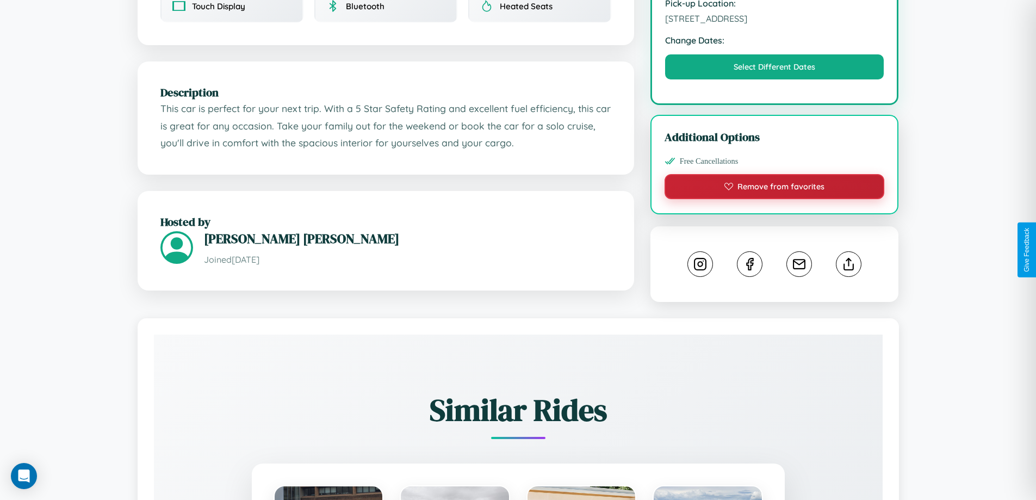
scroll to position [357, 0]
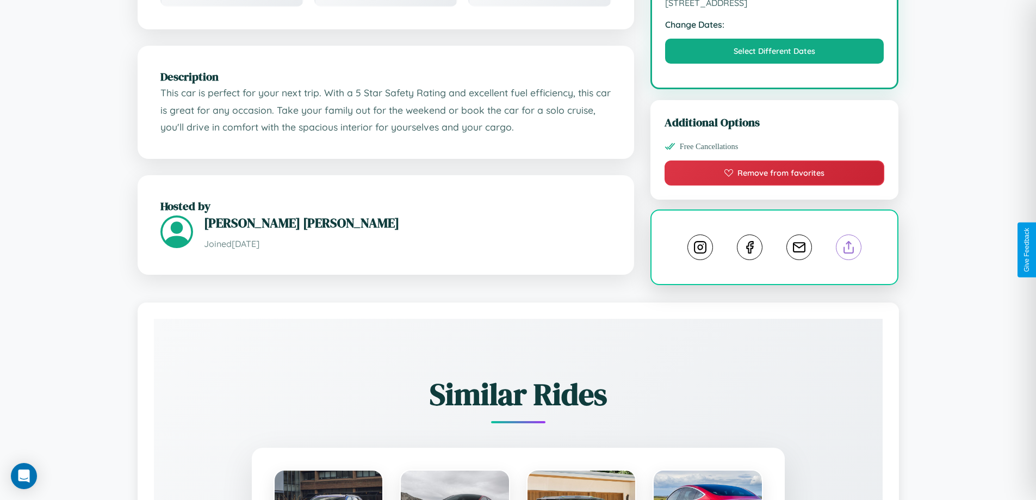
click at [849, 249] on line at bounding box center [849, 246] width 0 height 8
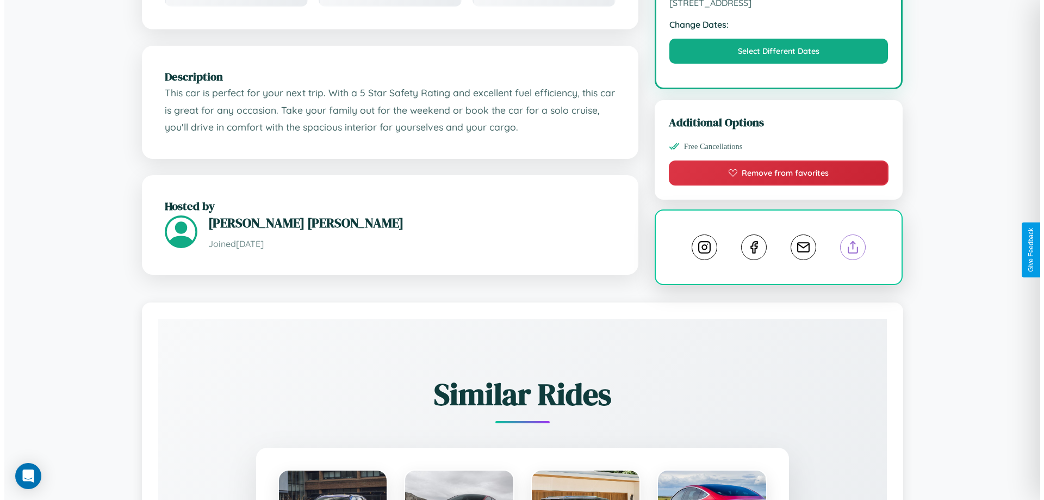
scroll to position [0, 0]
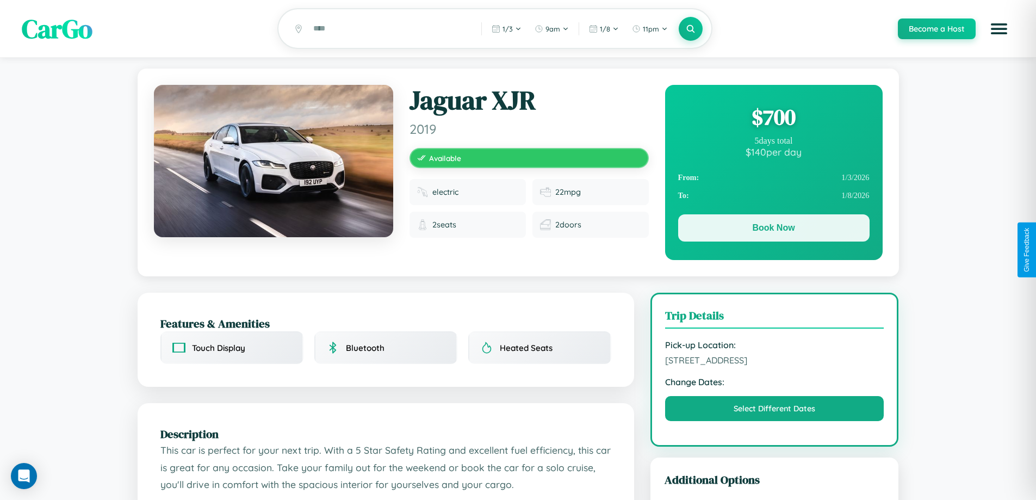
click at [774, 230] on button "Book Now" at bounding box center [773, 227] width 191 height 27
